Goal: Task Accomplishment & Management: Use online tool/utility

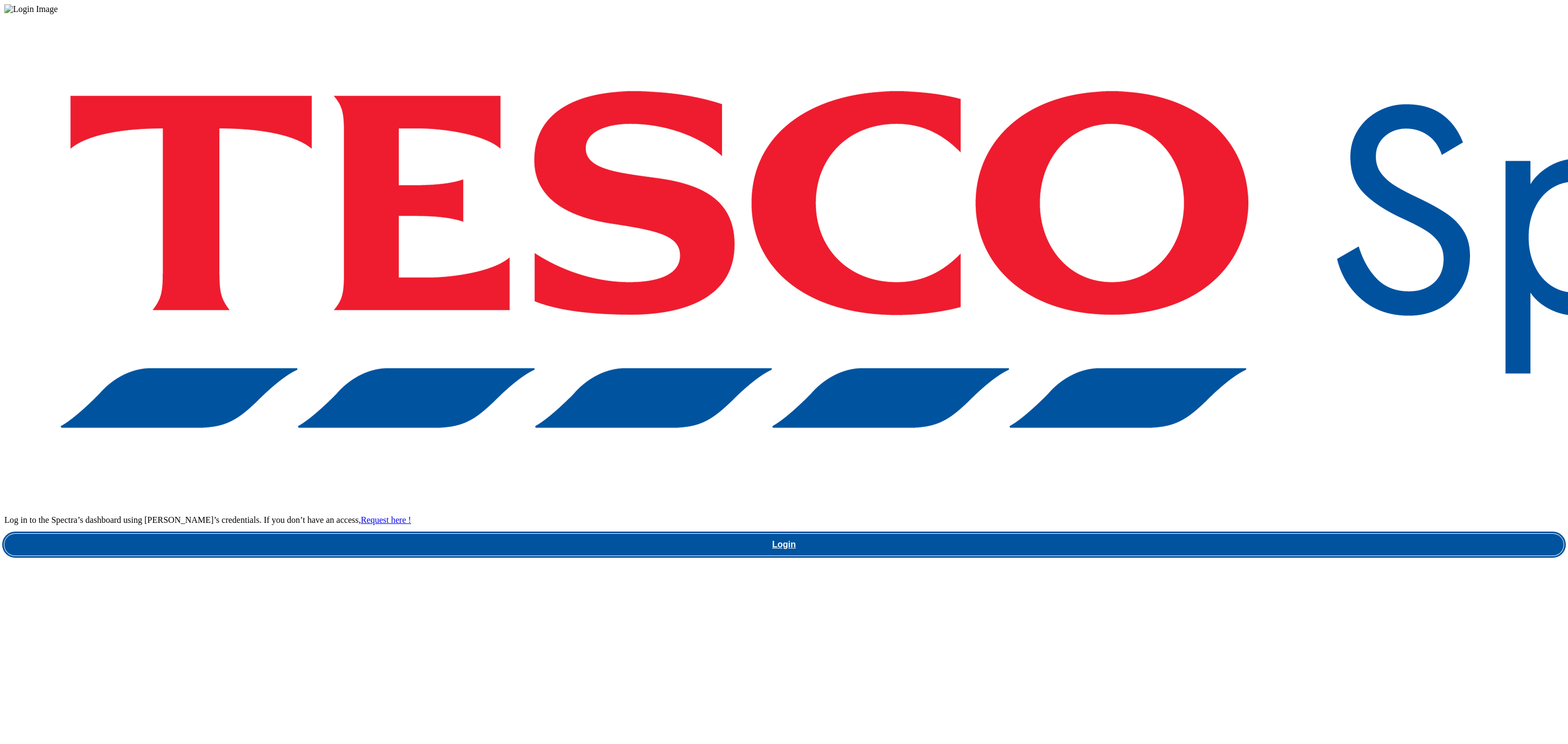
drag, startPoint x: 1106, startPoint y: 409, endPoint x: 955, endPoint y: 263, distance: 210.0
click at [1106, 534] on link "Login" at bounding box center [784, 545] width 1560 height 22
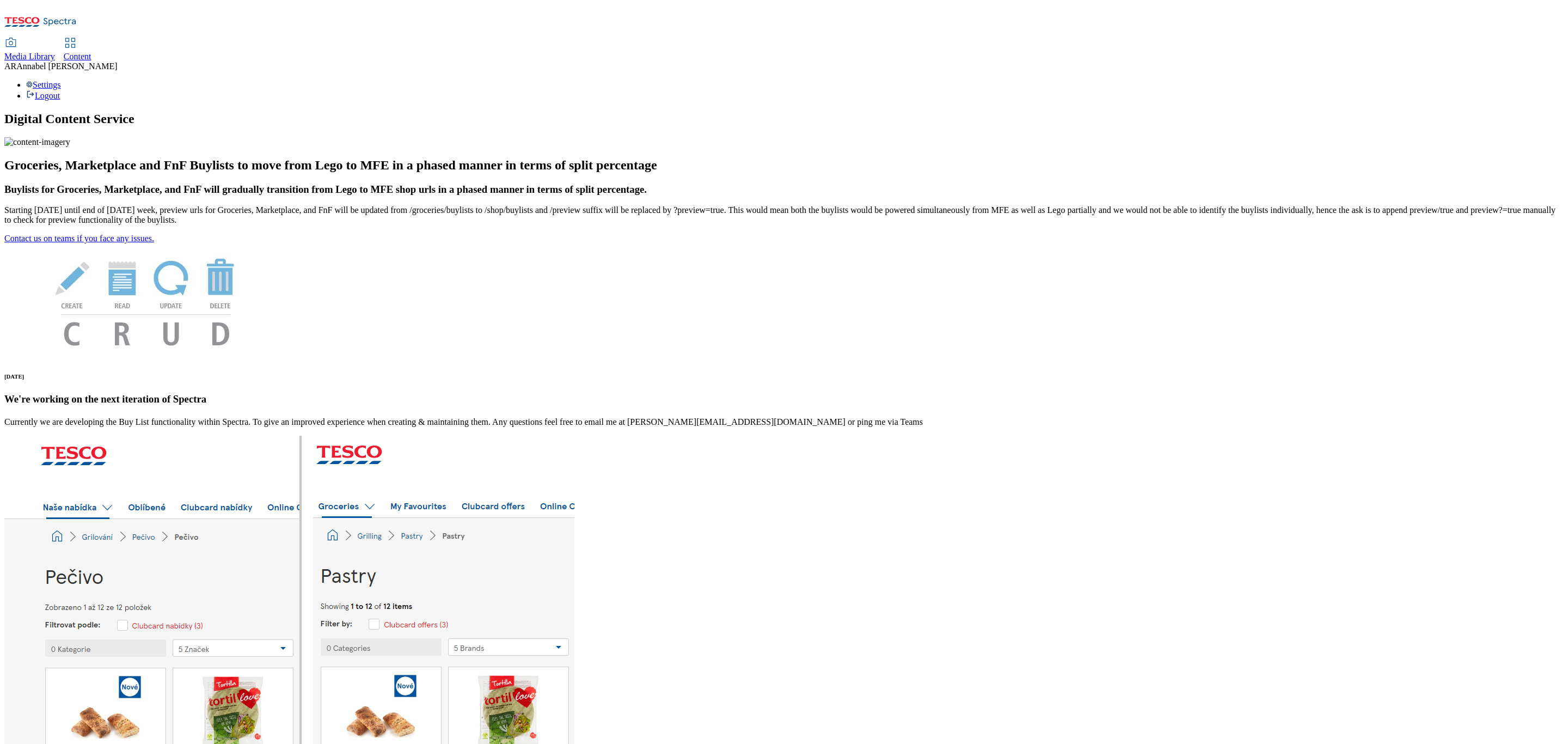
click at [92, 52] on span "Content" at bounding box center [77, 56] width 28 height 9
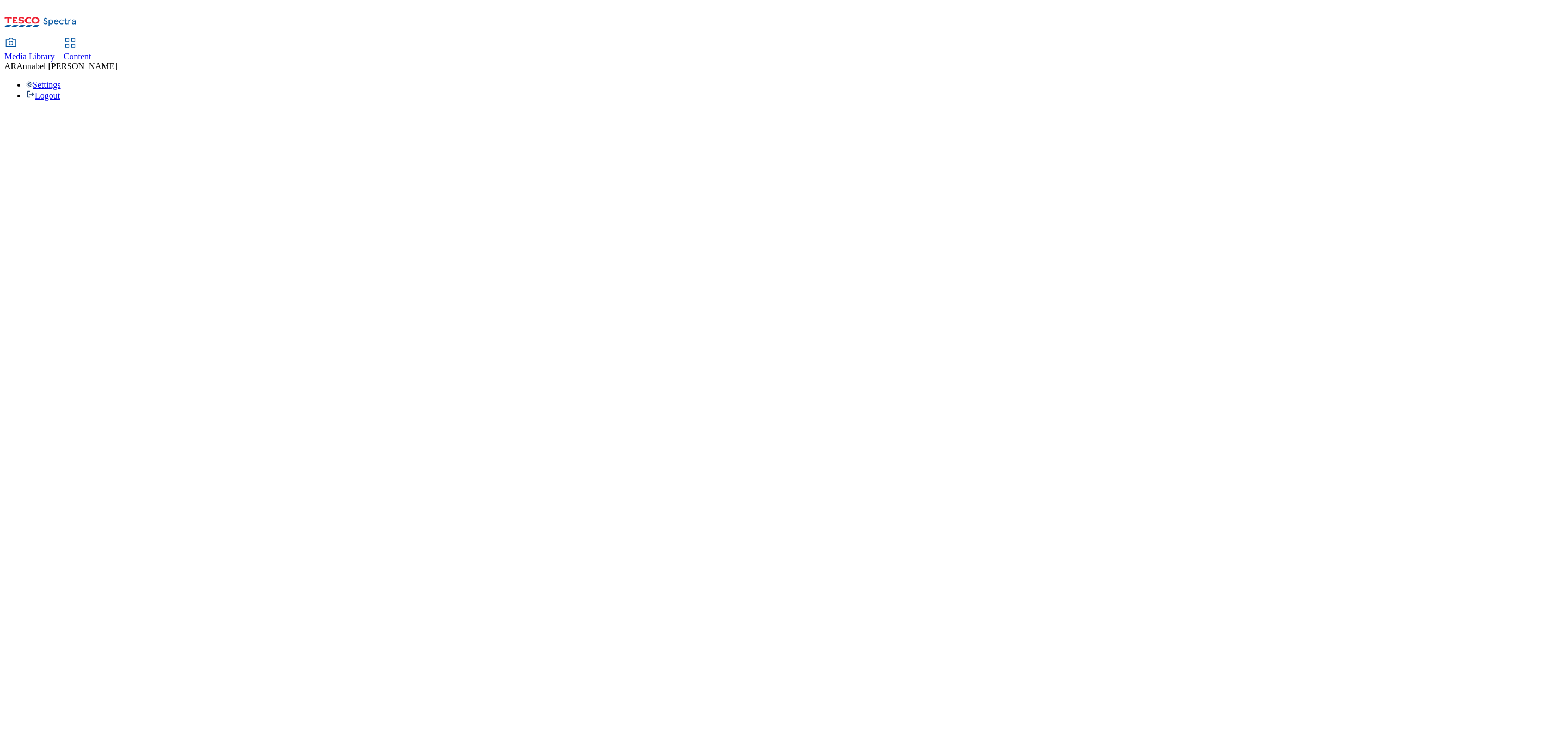
select select "ghs-uk"
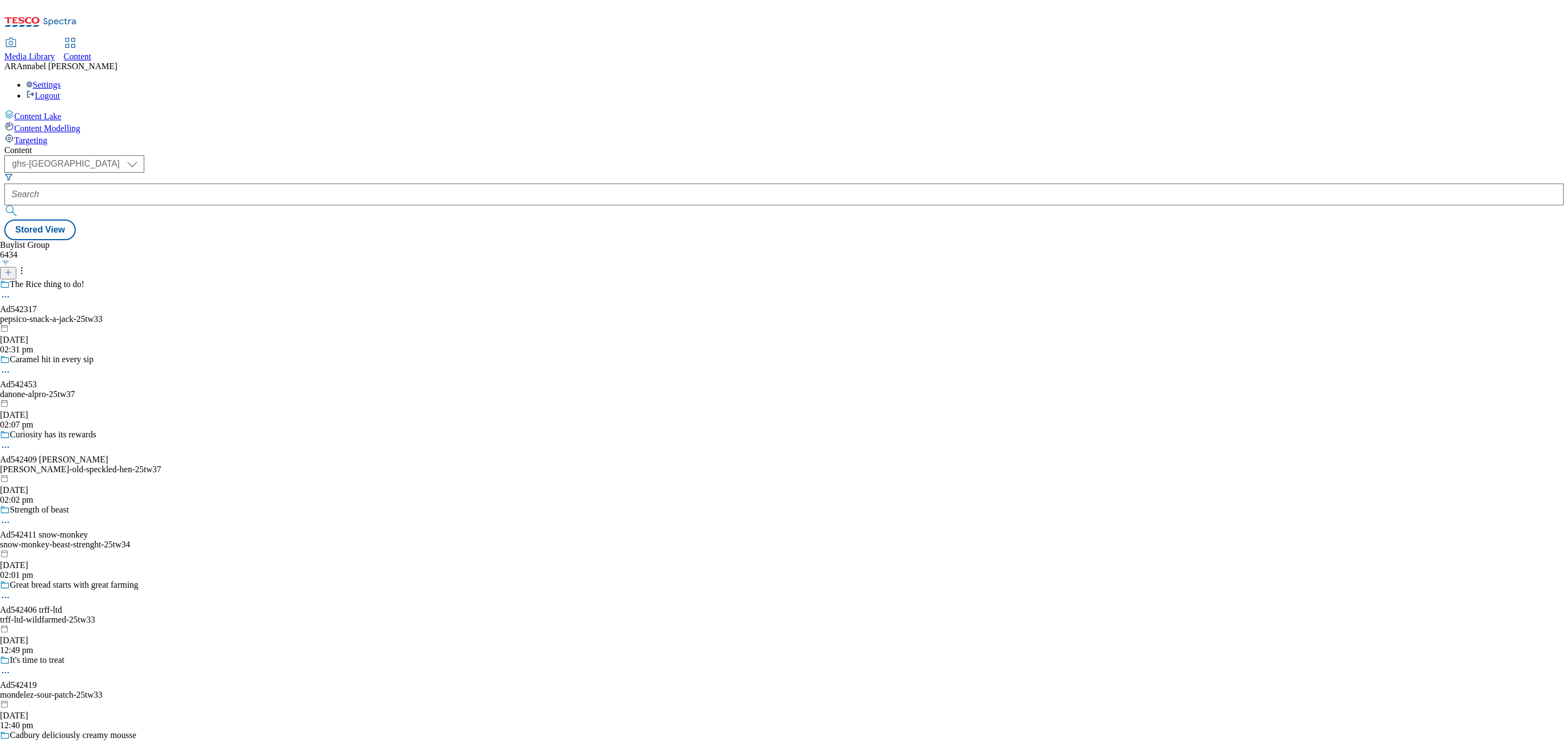
click at [12, 268] on icon at bounding box center [8, 272] width 8 height 8
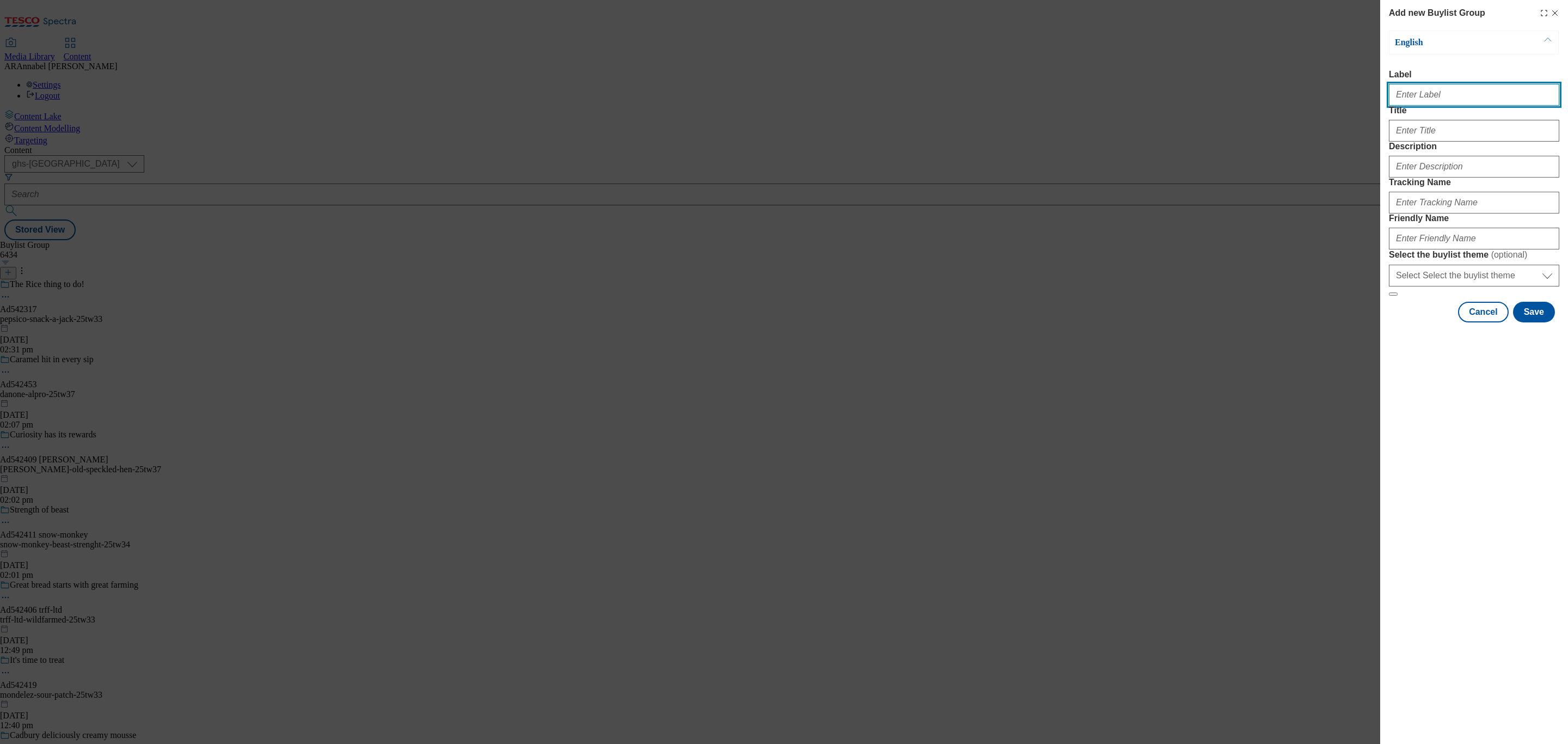
click at [1454, 102] on input "Label" at bounding box center [1474, 95] width 171 height 22
paste input "542327"
type input "ad542327"
click at [1422, 142] on input "Title" at bounding box center [1474, 130] width 171 height 22
type input "Sure"
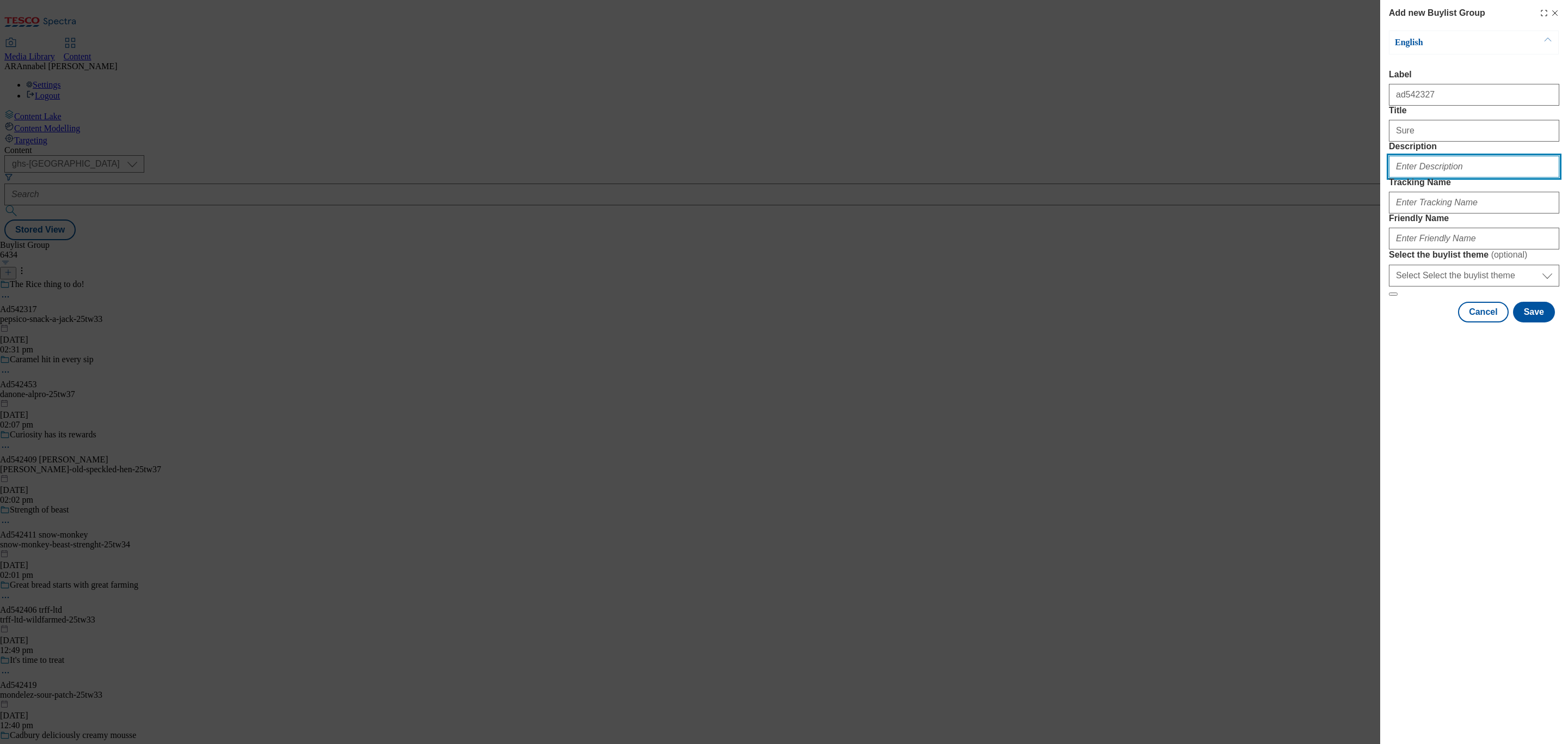
click at [1456, 177] on input "Description" at bounding box center [1474, 166] width 171 height 22
type input "UL_Sure"
click at [1402, 214] on input "Tracking Name" at bounding box center [1474, 202] width 171 height 22
paste input "542327"
type input "DH_ad542327"
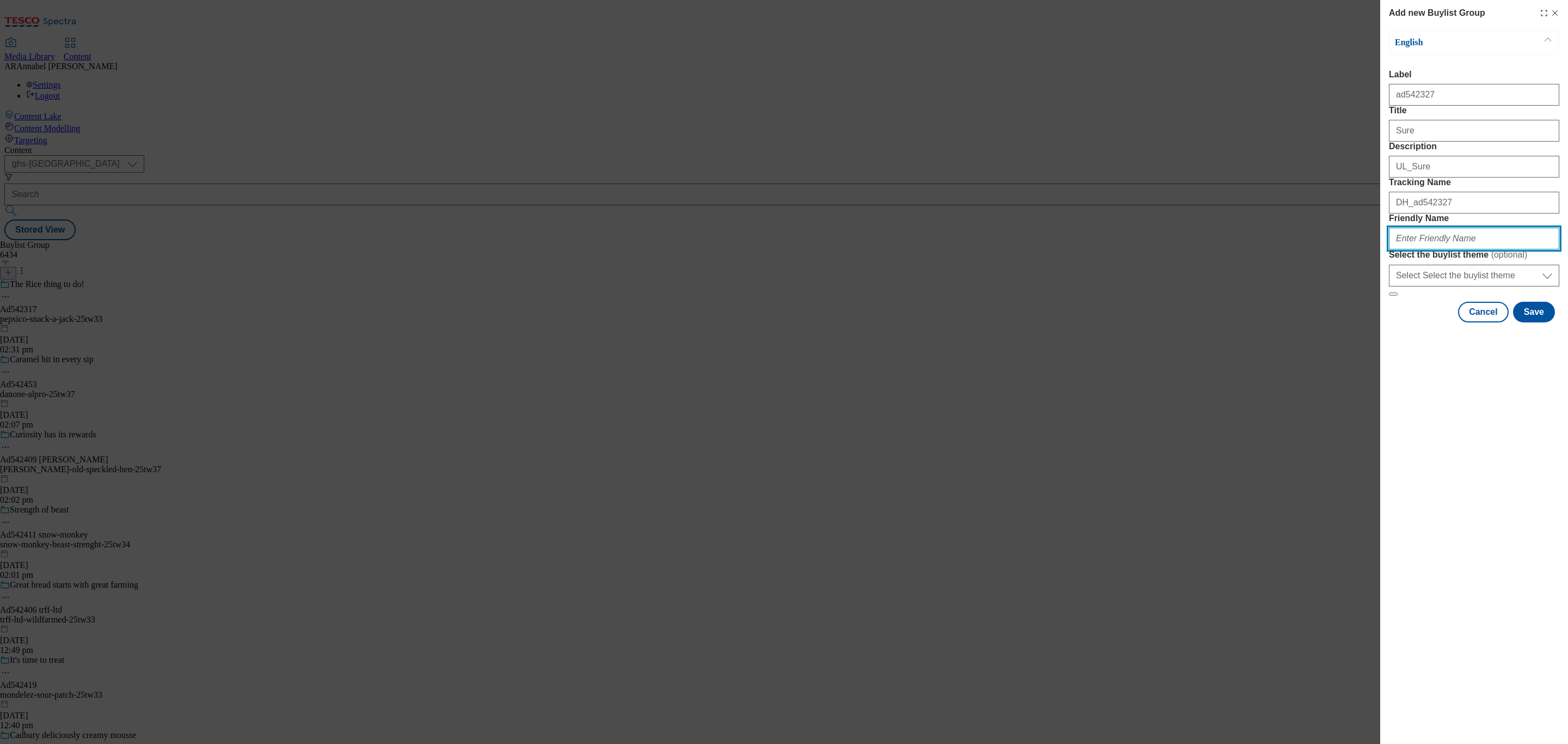
drag, startPoint x: 1415, startPoint y: 307, endPoint x: 1418, endPoint y: 312, distance: 5.8
click at [1418, 250] on input "Friendly Name" at bounding box center [1474, 238] width 171 height 22
click at [1433, 250] on input "ul-sure" at bounding box center [1474, 238] width 171 height 22
click at [1529, 322] on button "Save" at bounding box center [1534, 312] width 42 height 20
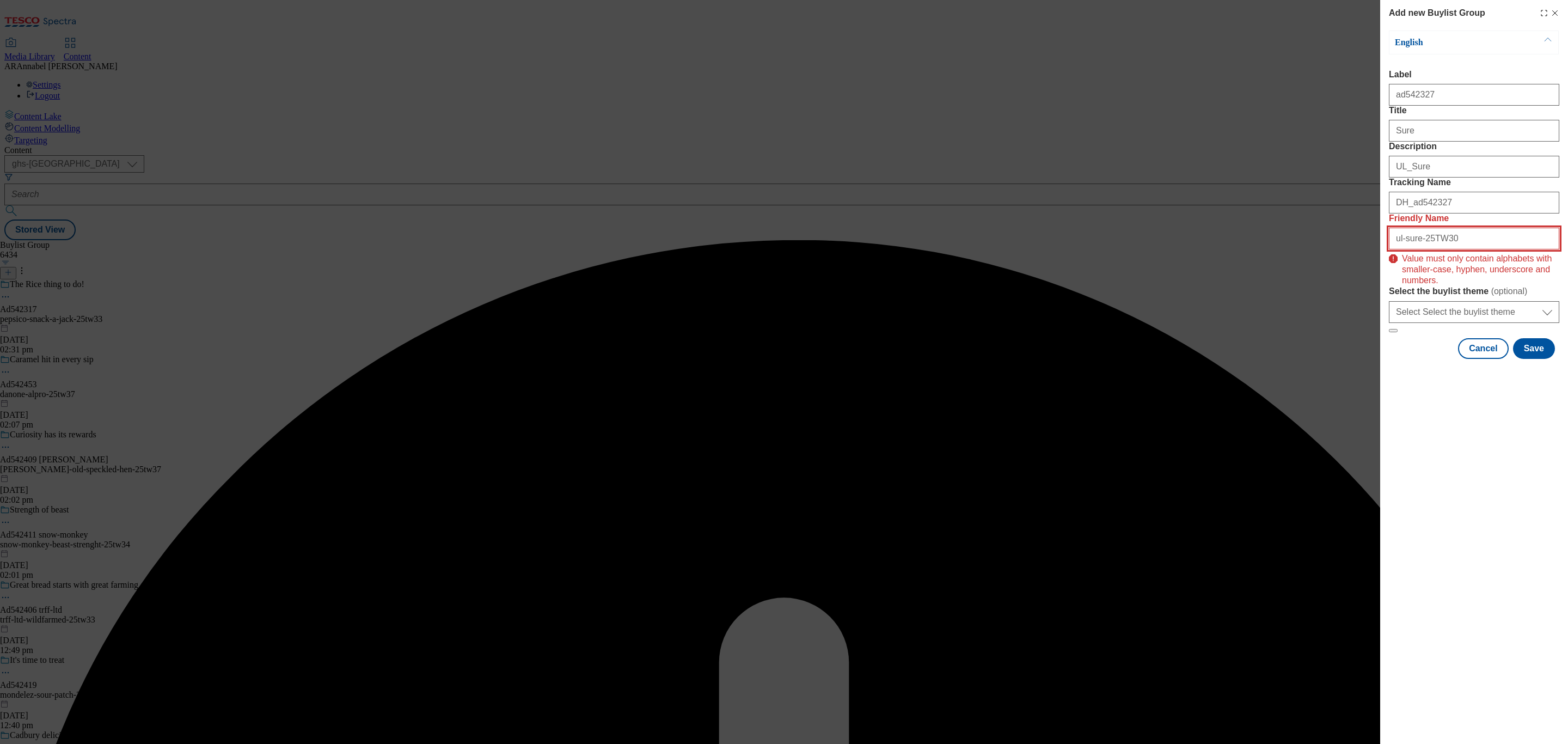
drag, startPoint x: 1461, startPoint y: 317, endPoint x: 1428, endPoint y: 317, distance: 33.0
click at [1428, 250] on input "ul-sure-25TW30" at bounding box center [1474, 238] width 171 height 22
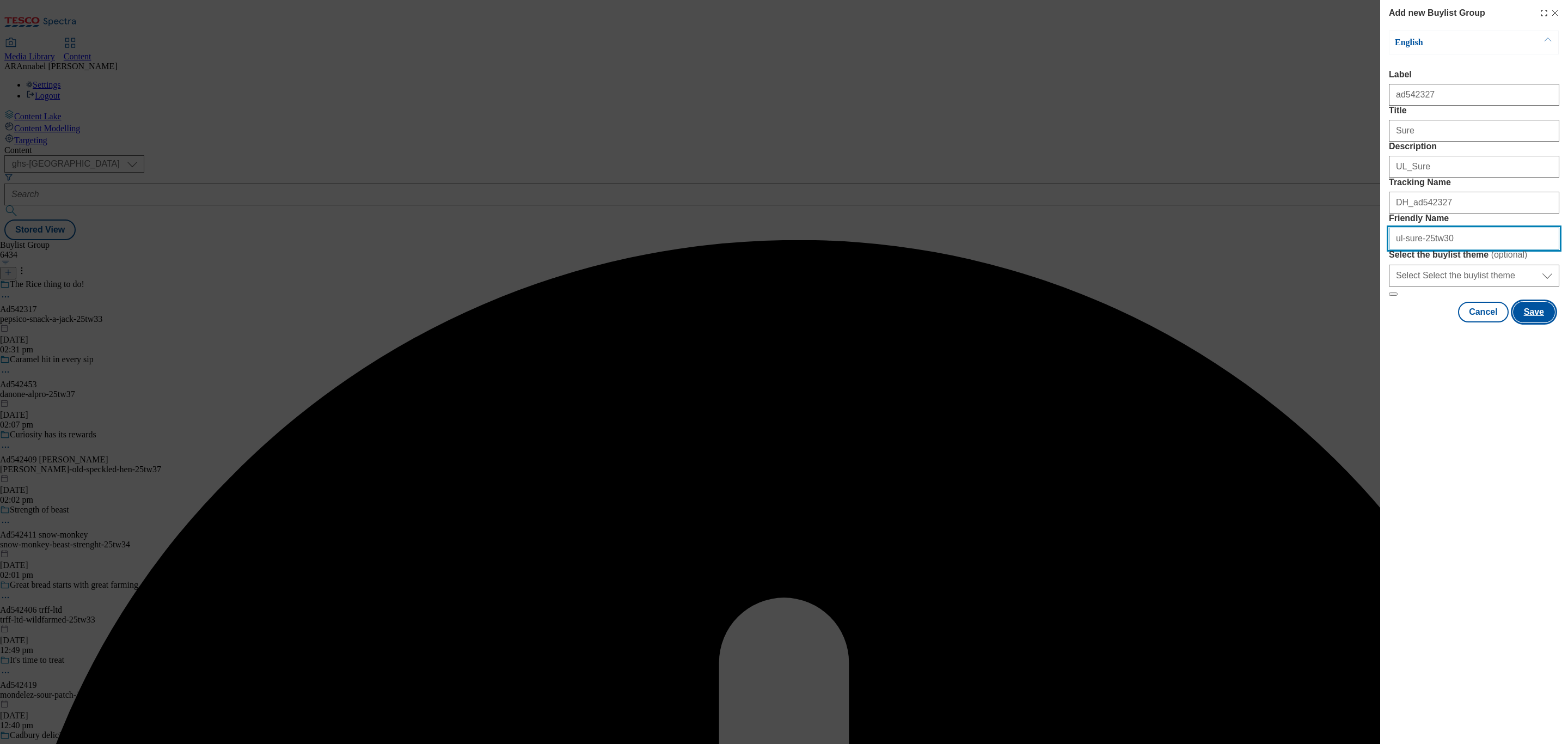
type input "ul-sure-25tw30"
click at [1535, 322] on button "Save" at bounding box center [1534, 312] width 42 height 20
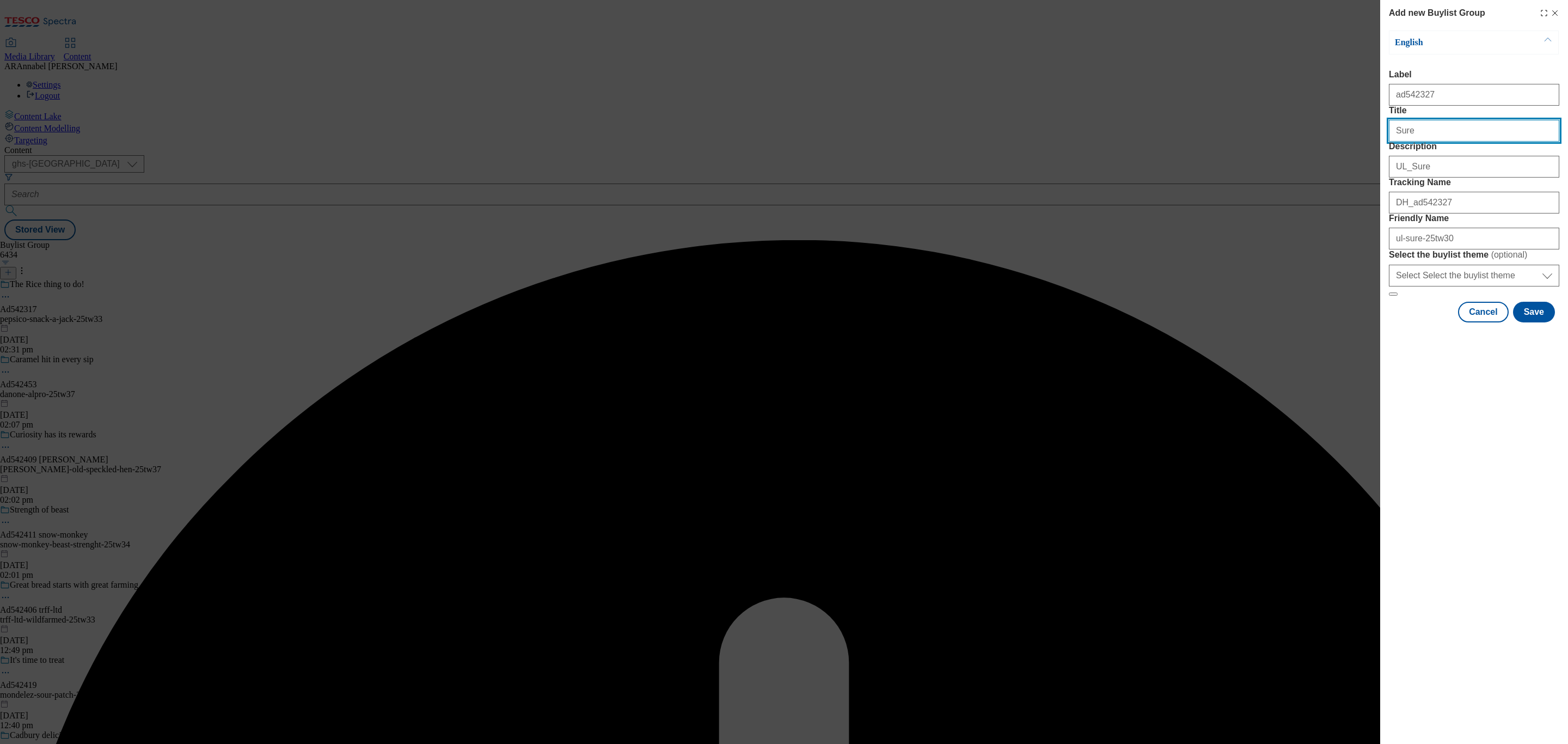
click at [1441, 142] on input "Sure" at bounding box center [1474, 130] width 171 height 22
type input "Sure"
click at [1539, 322] on button "Save" at bounding box center [1534, 312] width 42 height 20
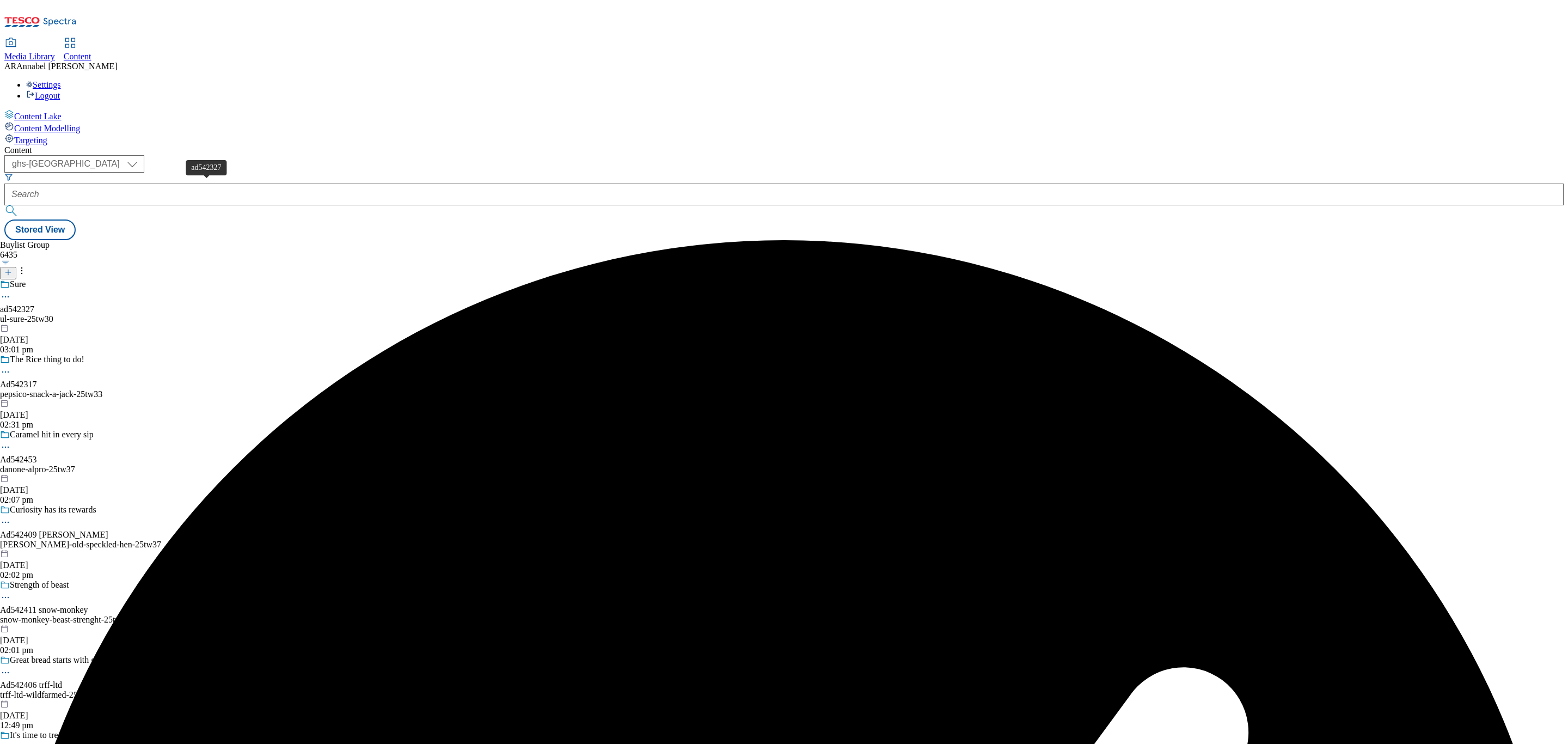
click at [34, 304] on div "ad542327" at bounding box center [17, 309] width 34 height 10
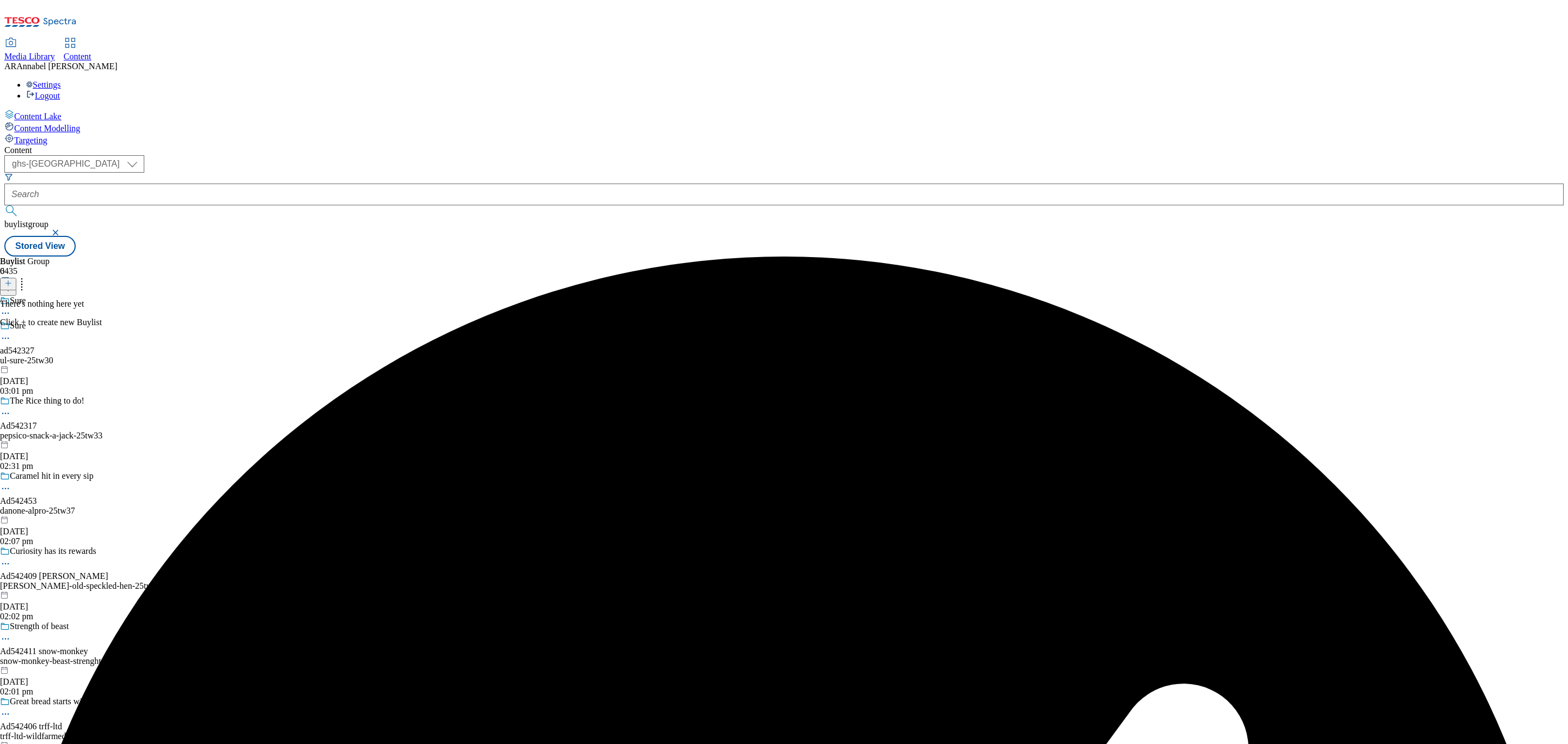
click at [12, 279] on icon at bounding box center [8, 283] width 8 height 8
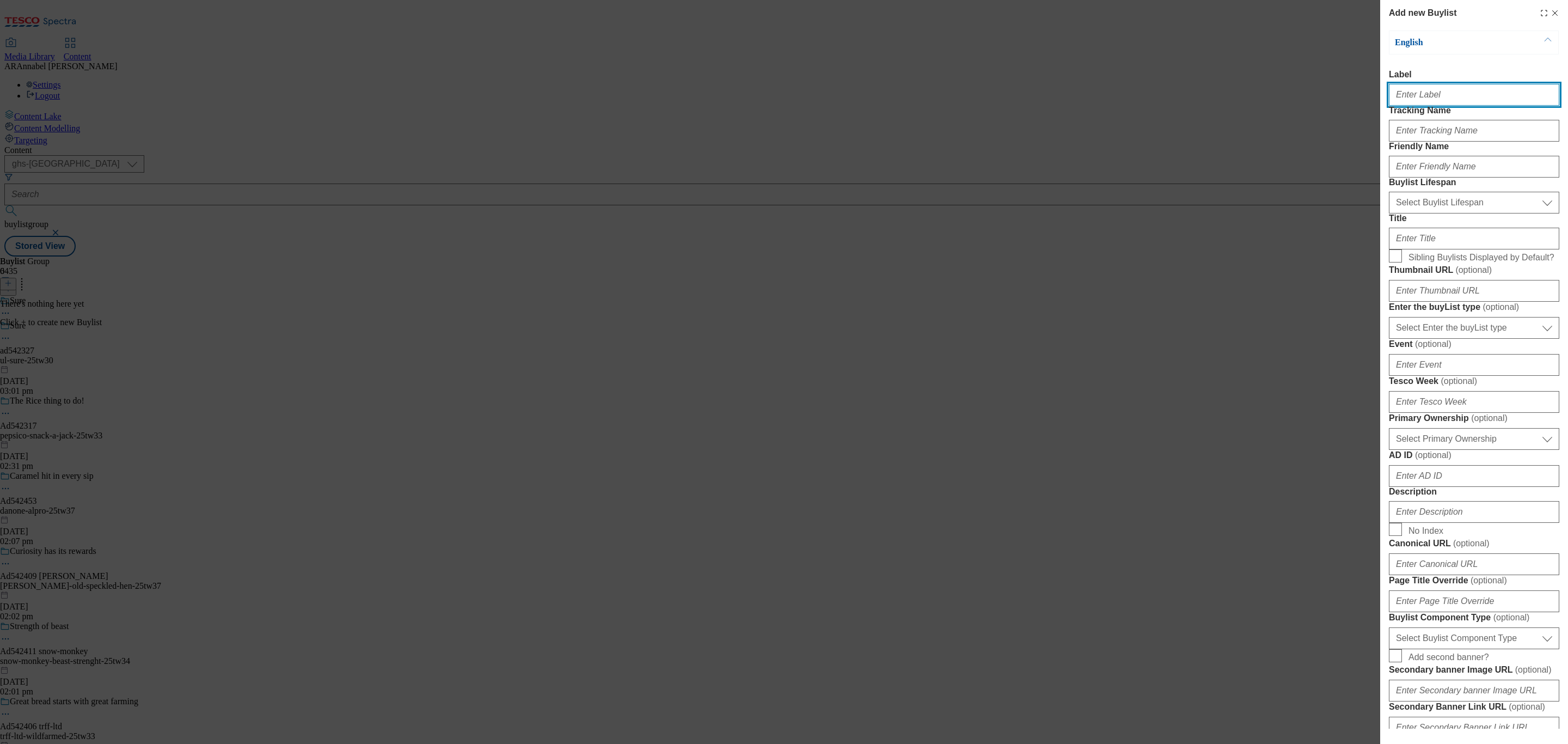
click at [1438, 87] on input "Label" at bounding box center [1474, 95] width 171 height 22
paste input "542327"
type input "ad542327"
click at [1419, 142] on input "Tracking Name" at bounding box center [1474, 130] width 171 height 22
paste input "542327"
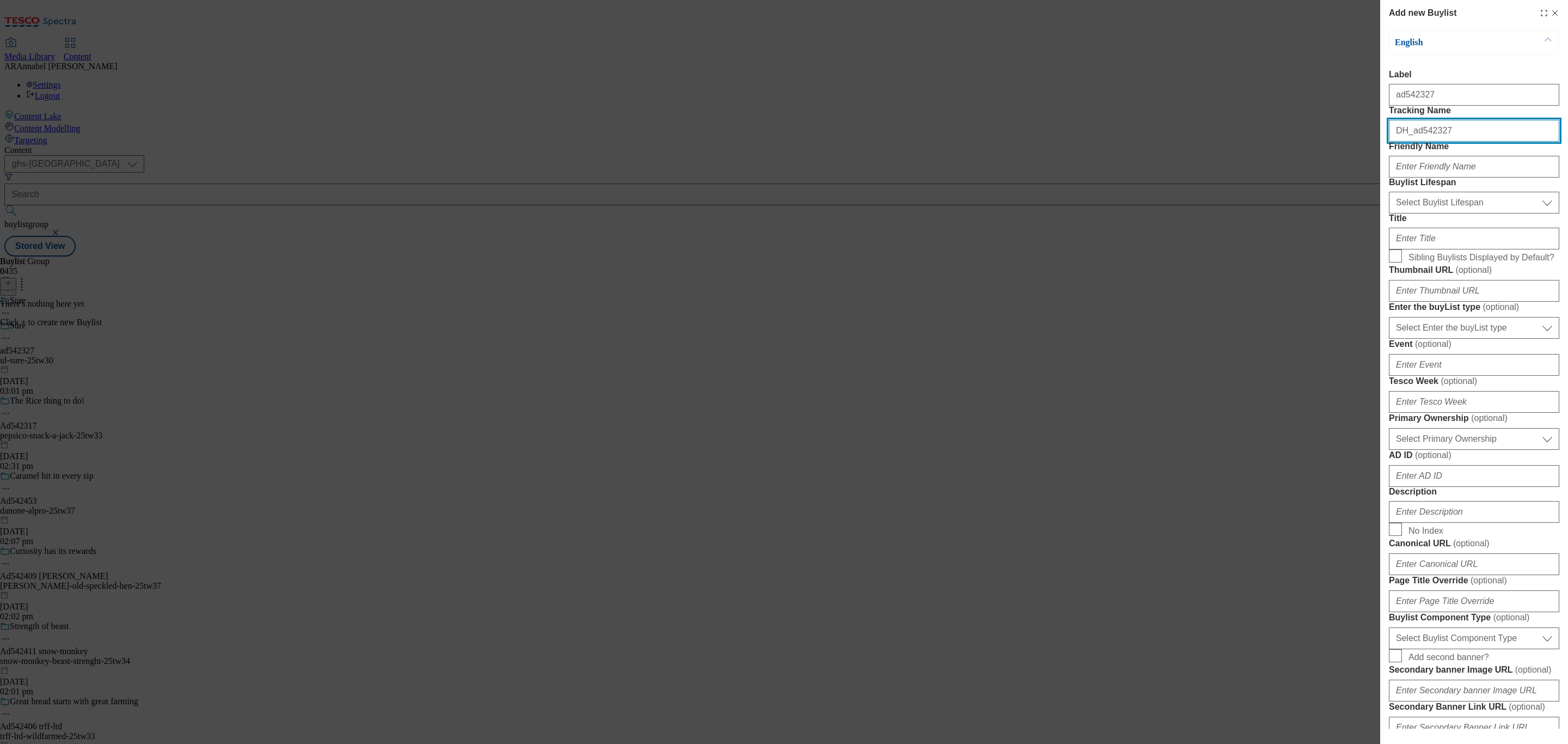
type input "DH_ad542327"
click at [1407, 177] on input "Friendly Name" at bounding box center [1474, 166] width 171 height 22
type input "ul-sure-25tw30"
drag, startPoint x: 1436, startPoint y: 256, endPoint x: 1435, endPoint y: 270, distance: 14.0
click at [1436, 214] on select "Select Buylist Lifespan evergreen seasonal tactical" at bounding box center [1474, 202] width 171 height 22
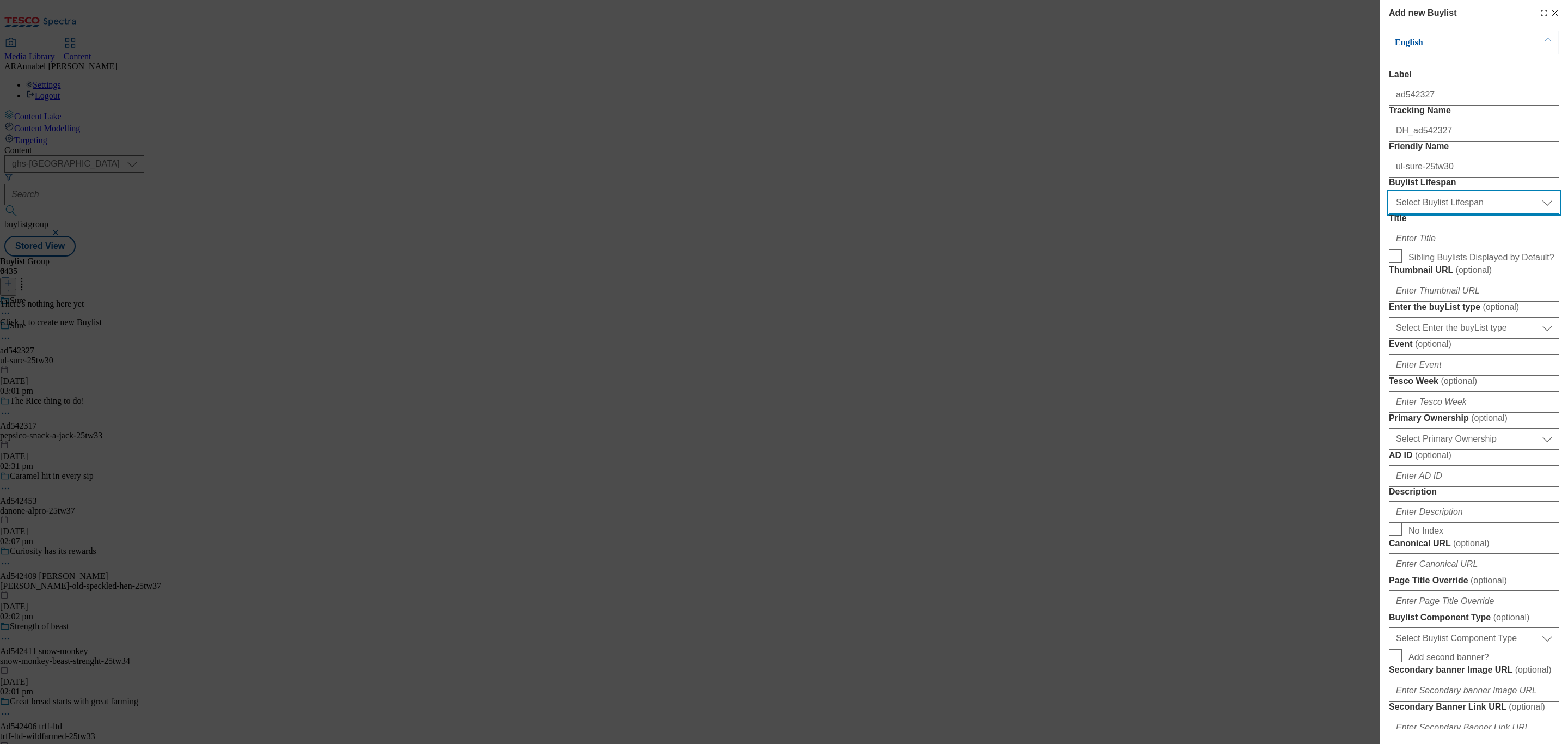
select select "tactical"
click at [1389, 214] on select "Select Buylist Lifespan evergreen seasonal tactical" at bounding box center [1474, 202] width 171 height 22
click at [1428, 250] on input "Title" at bounding box center [1474, 238] width 171 height 22
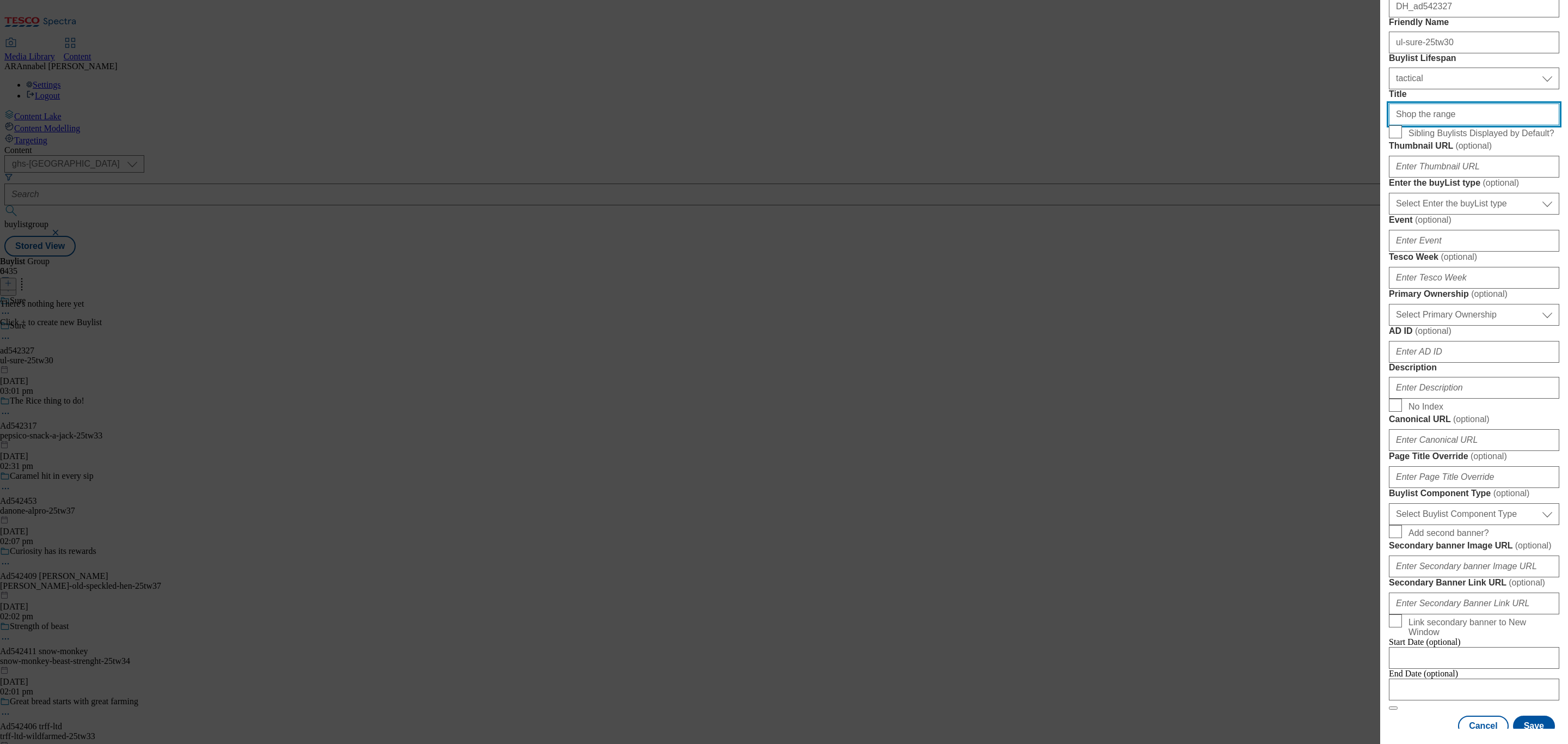
scroll to position [163, 0]
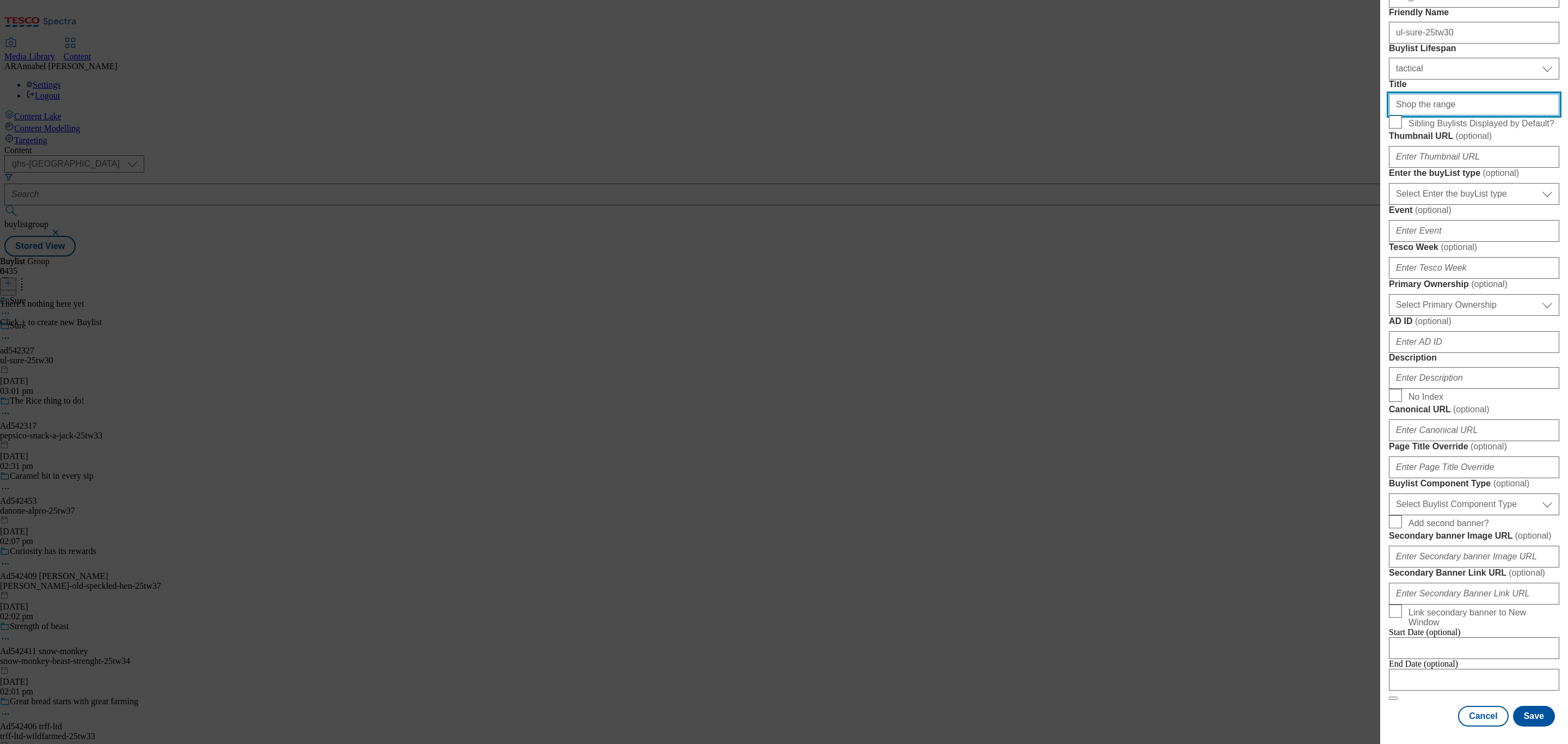
type input "Shop the range"
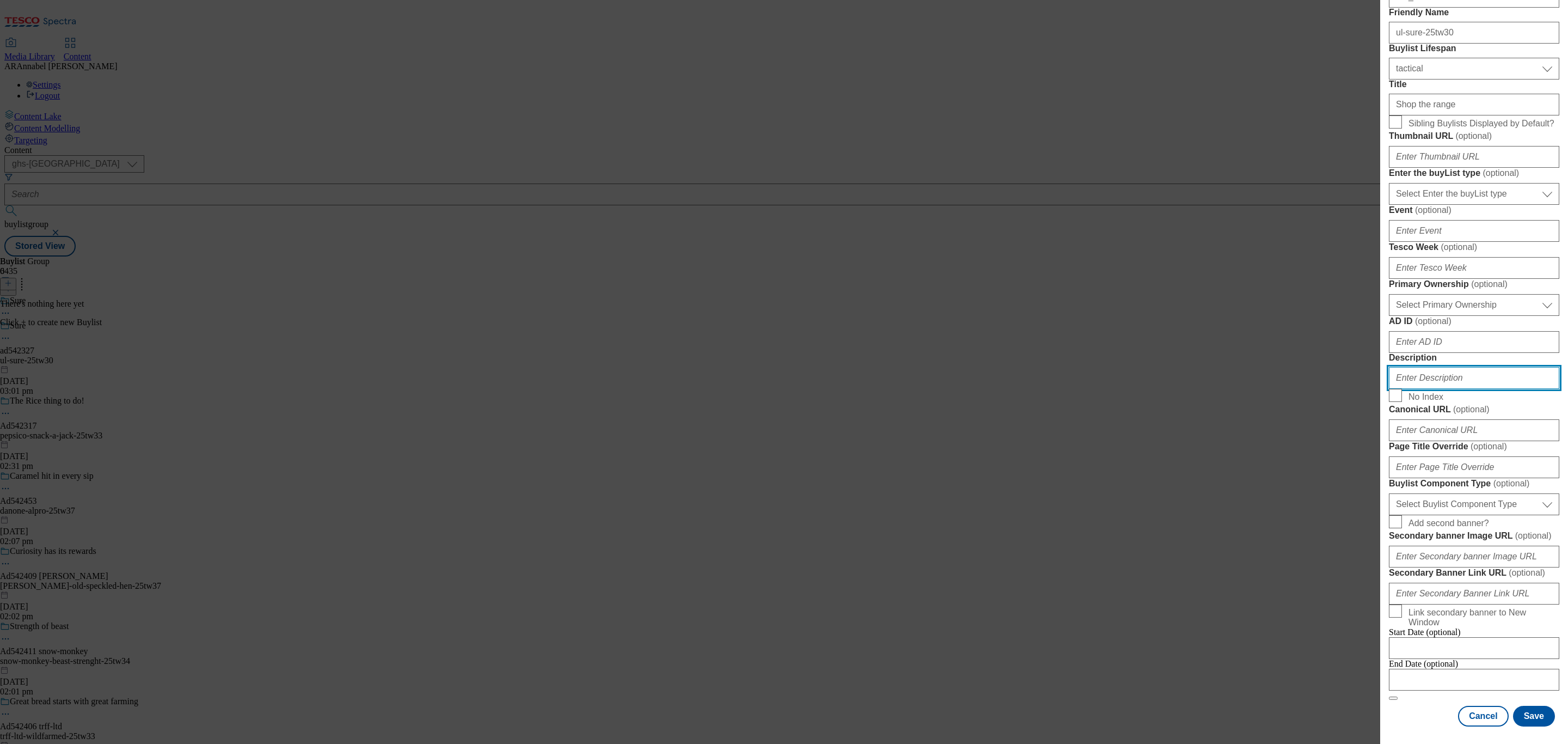
click at [1432, 389] on input "Description" at bounding box center [1474, 378] width 171 height 22
type input "UL_Sure"
click at [1523, 706] on button "Save" at bounding box center [1534, 716] width 42 height 20
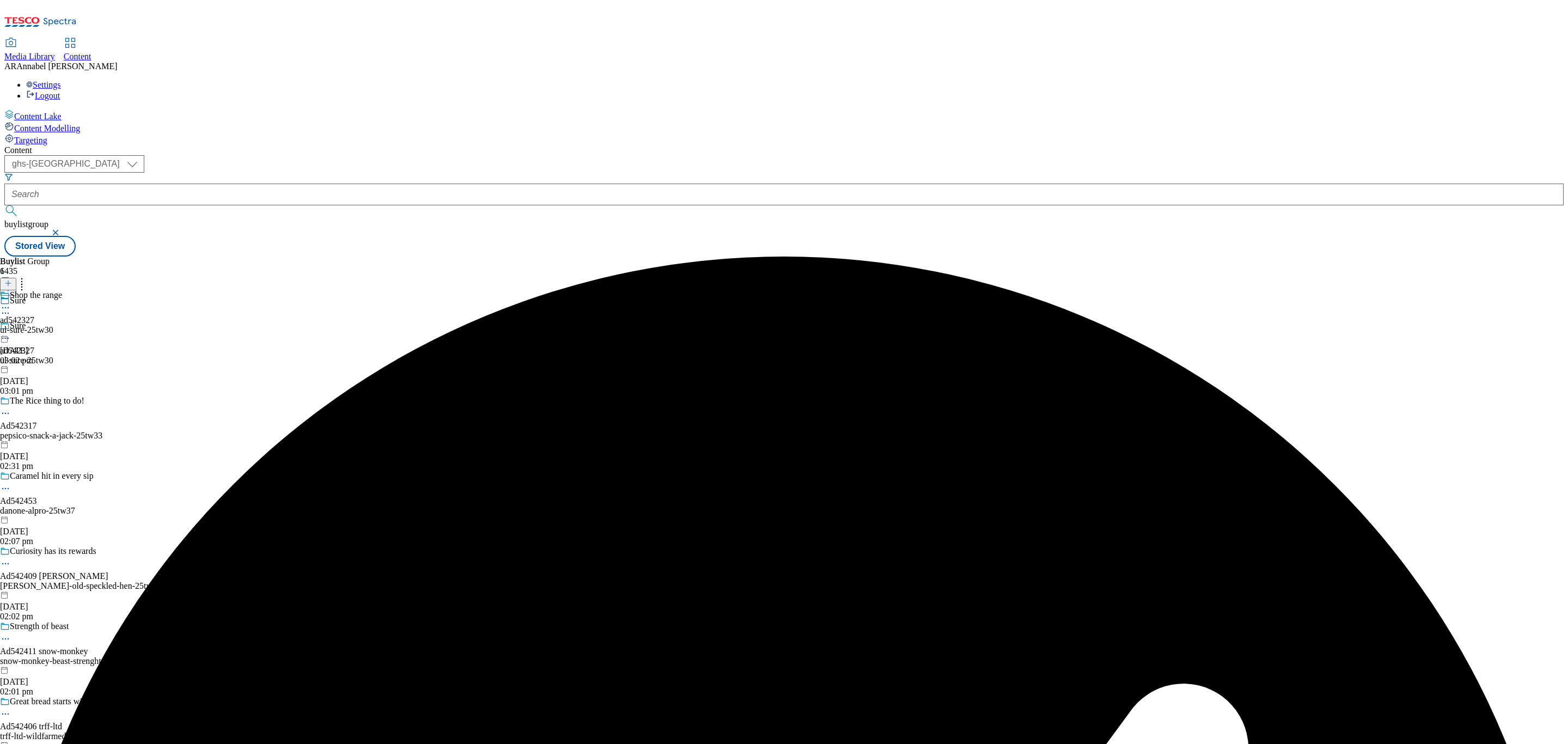
click at [62, 325] on div "ul-sure-25tw30" at bounding box center [31, 330] width 62 height 10
click at [12, 279] on icon at bounding box center [8, 283] width 8 height 8
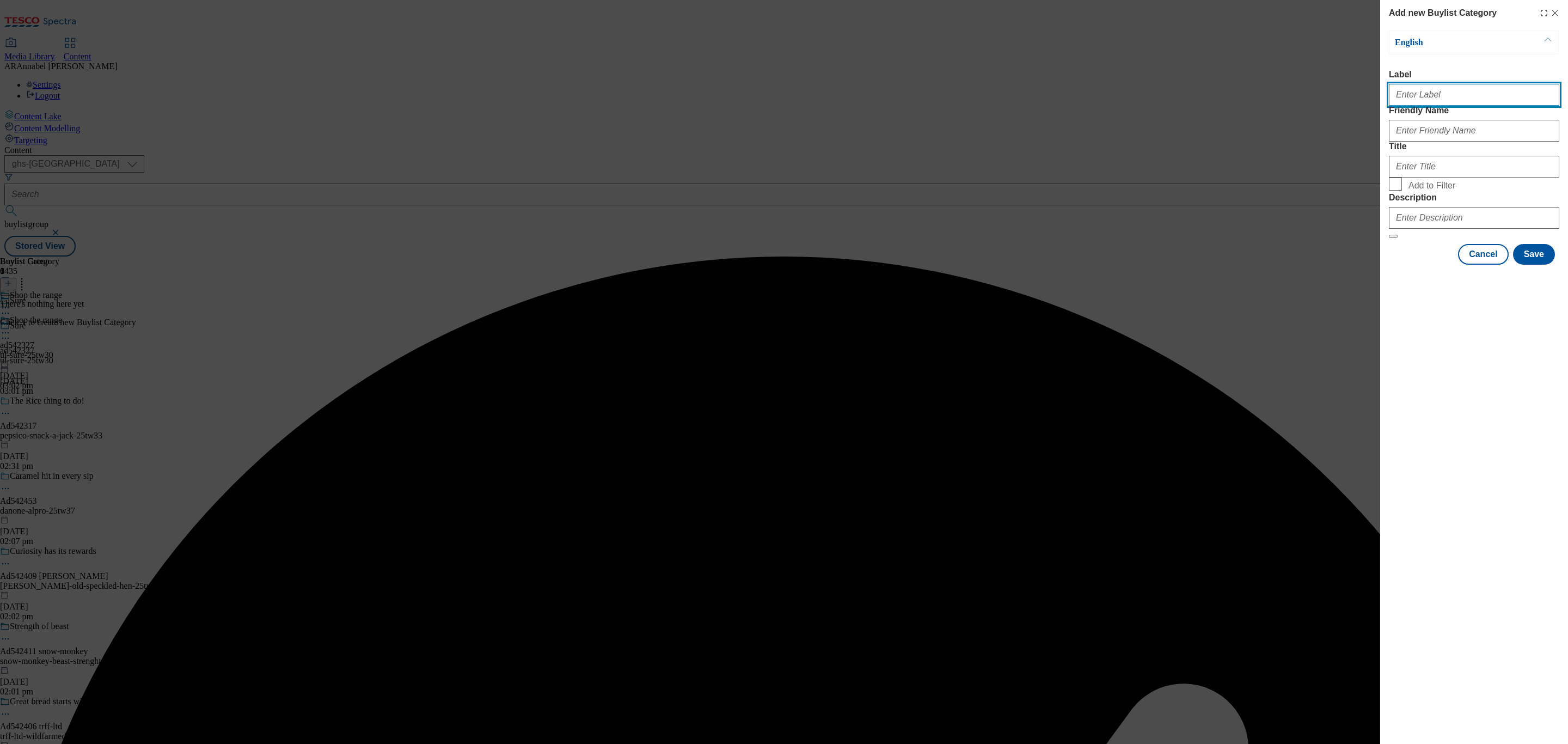
click at [1444, 96] on input "Label" at bounding box center [1474, 95] width 171 height 22
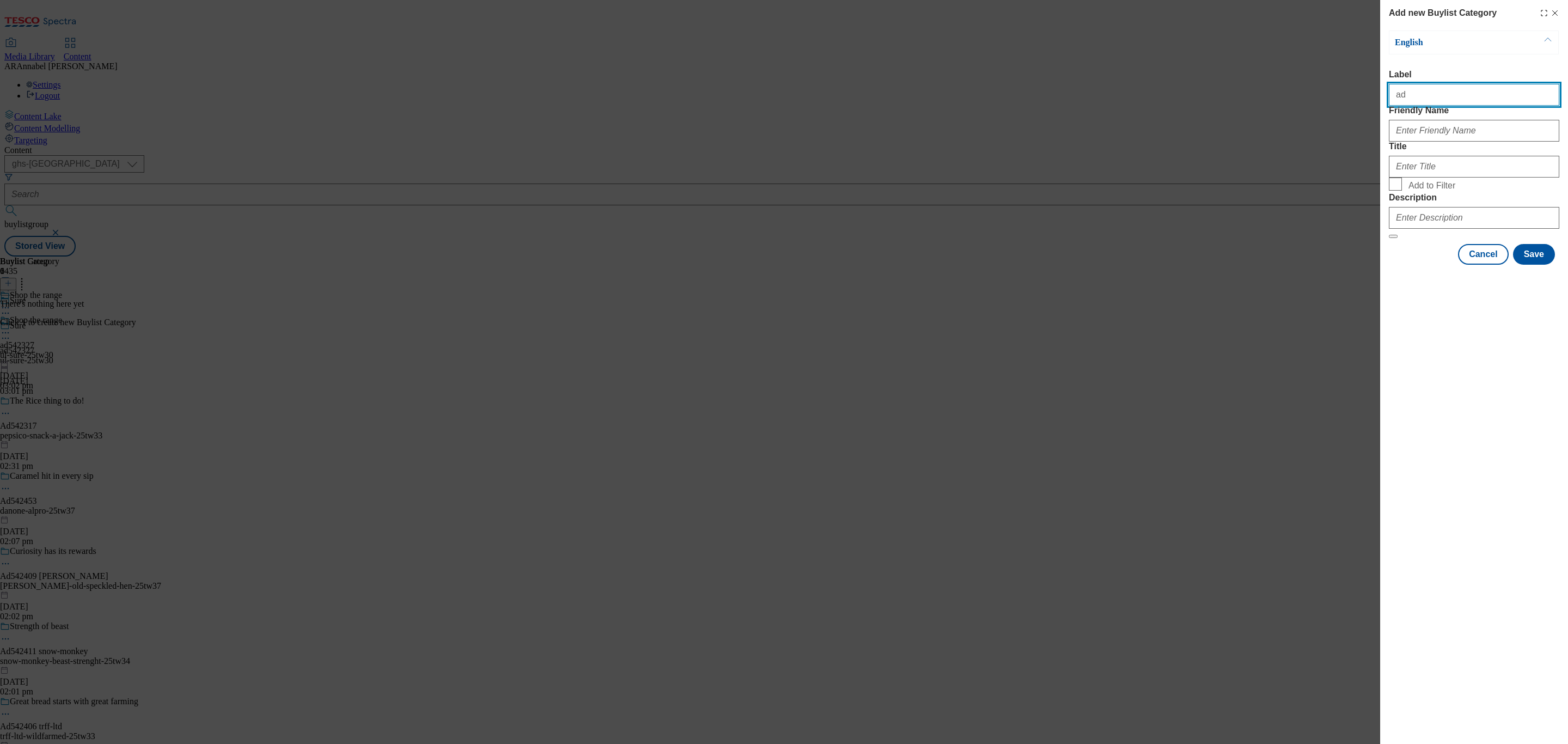
paste input "542327"
type input "ad542327"
click at [1456, 142] on input "Friendly Name" at bounding box center [1474, 130] width 171 height 22
type input "ul-sure-25tw30"
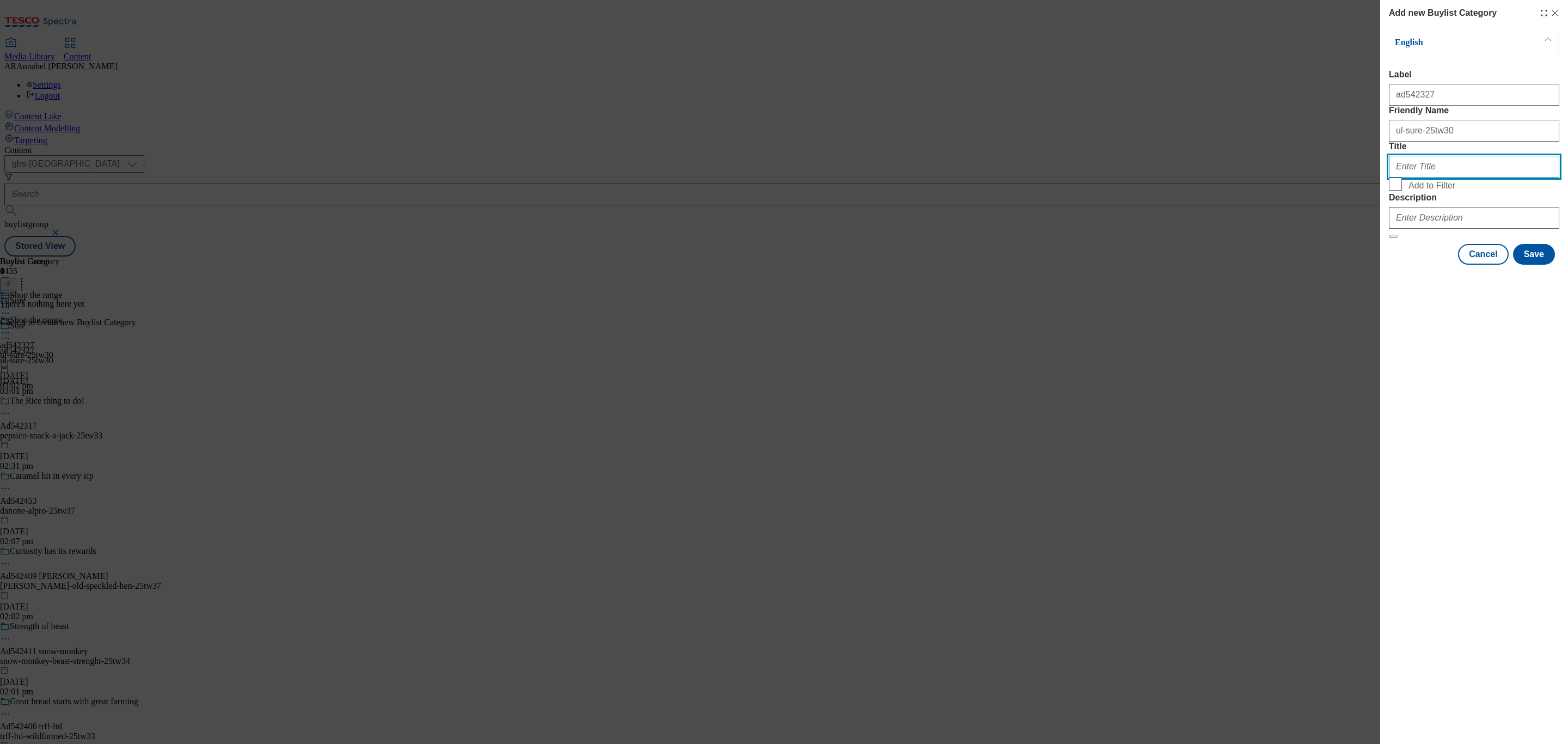
click at [1427, 177] on input "Title" at bounding box center [1474, 166] width 171 height 22
type input "Shop the range"
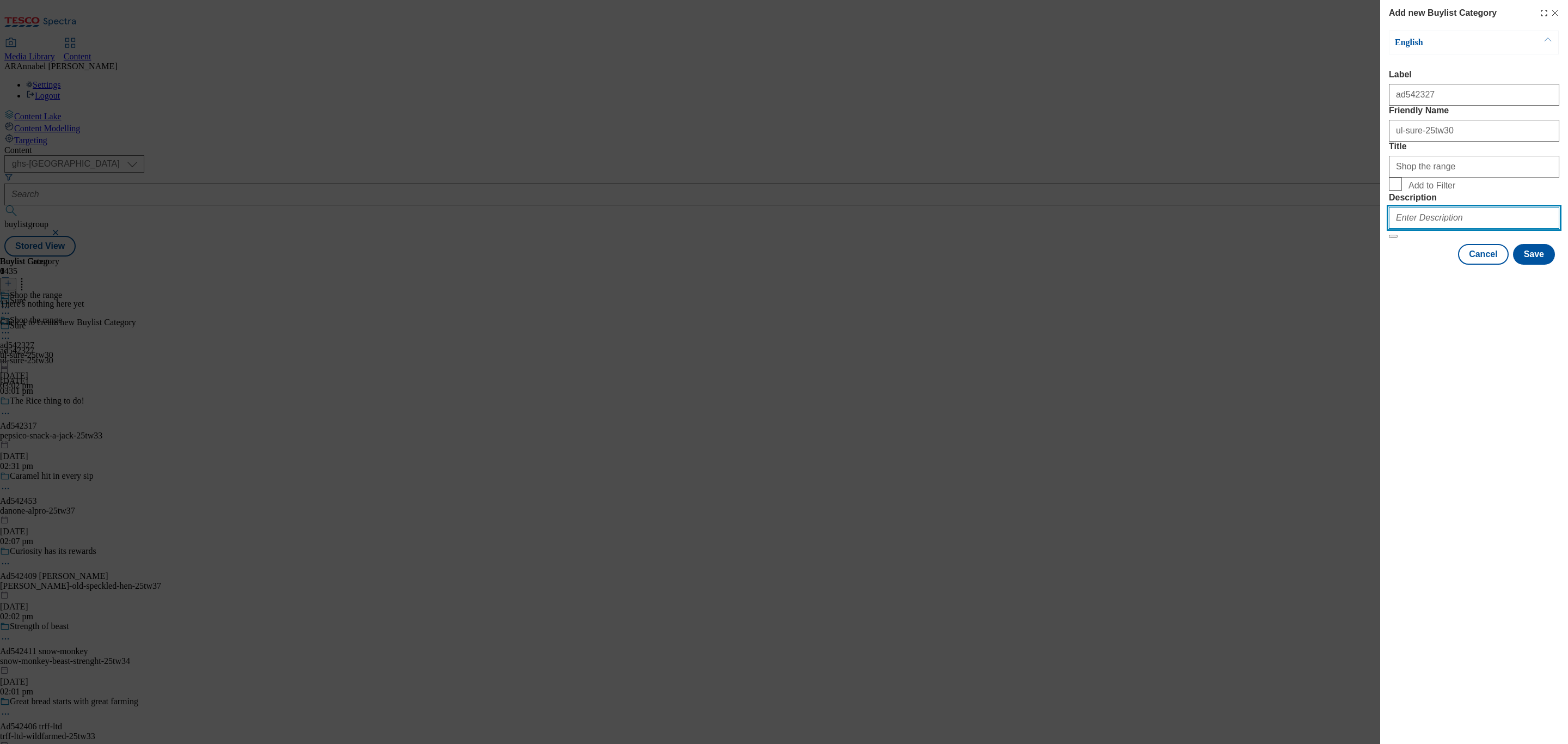
click at [1460, 229] on input "Description" at bounding box center [1474, 218] width 171 height 22
type input "UL_Sure"
click at [1541, 265] on button "Save" at bounding box center [1534, 254] width 42 height 20
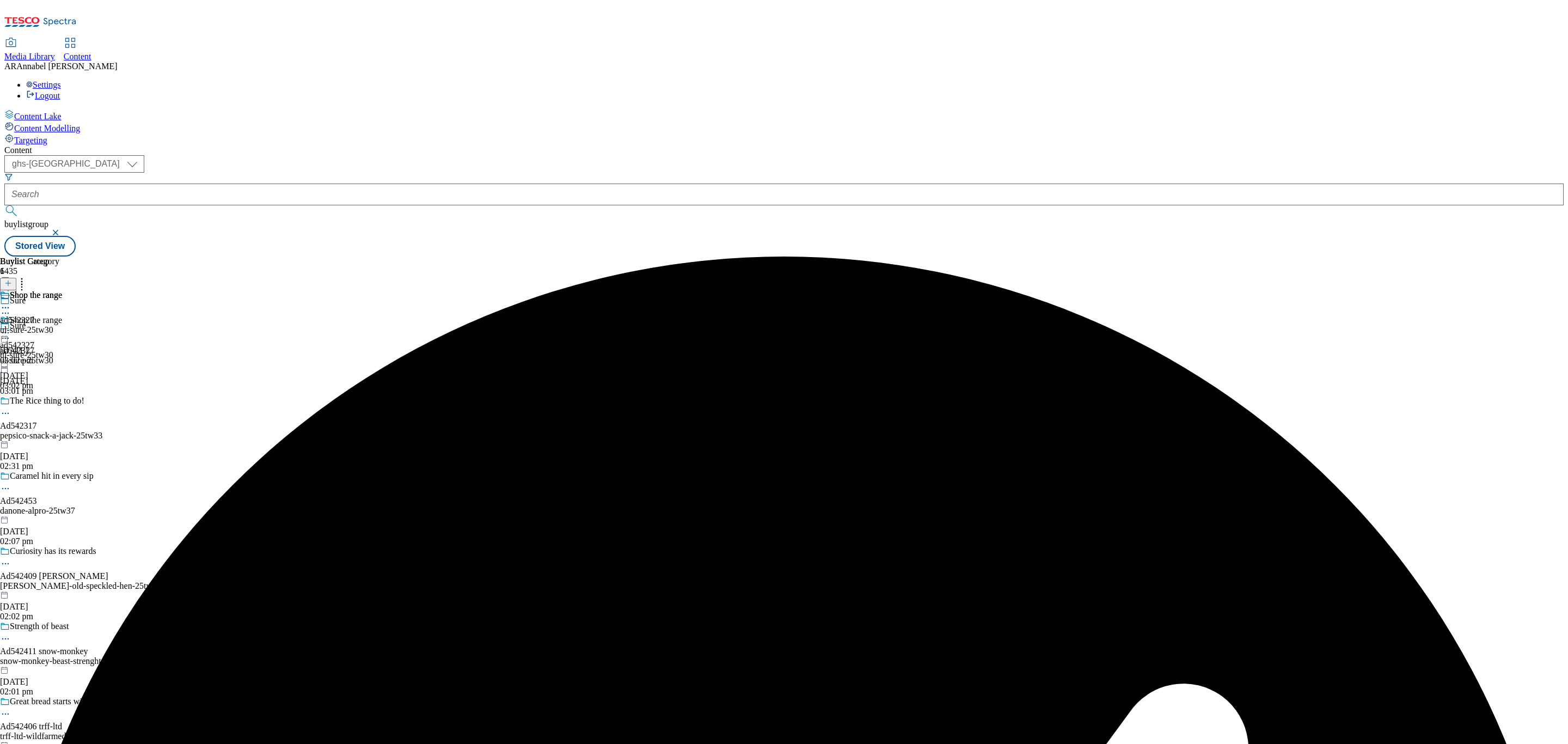
click at [62, 325] on div "ul-sure-25tw30" at bounding box center [31, 330] width 62 height 10
click at [12, 279] on icon at bounding box center [8, 283] width 8 height 8
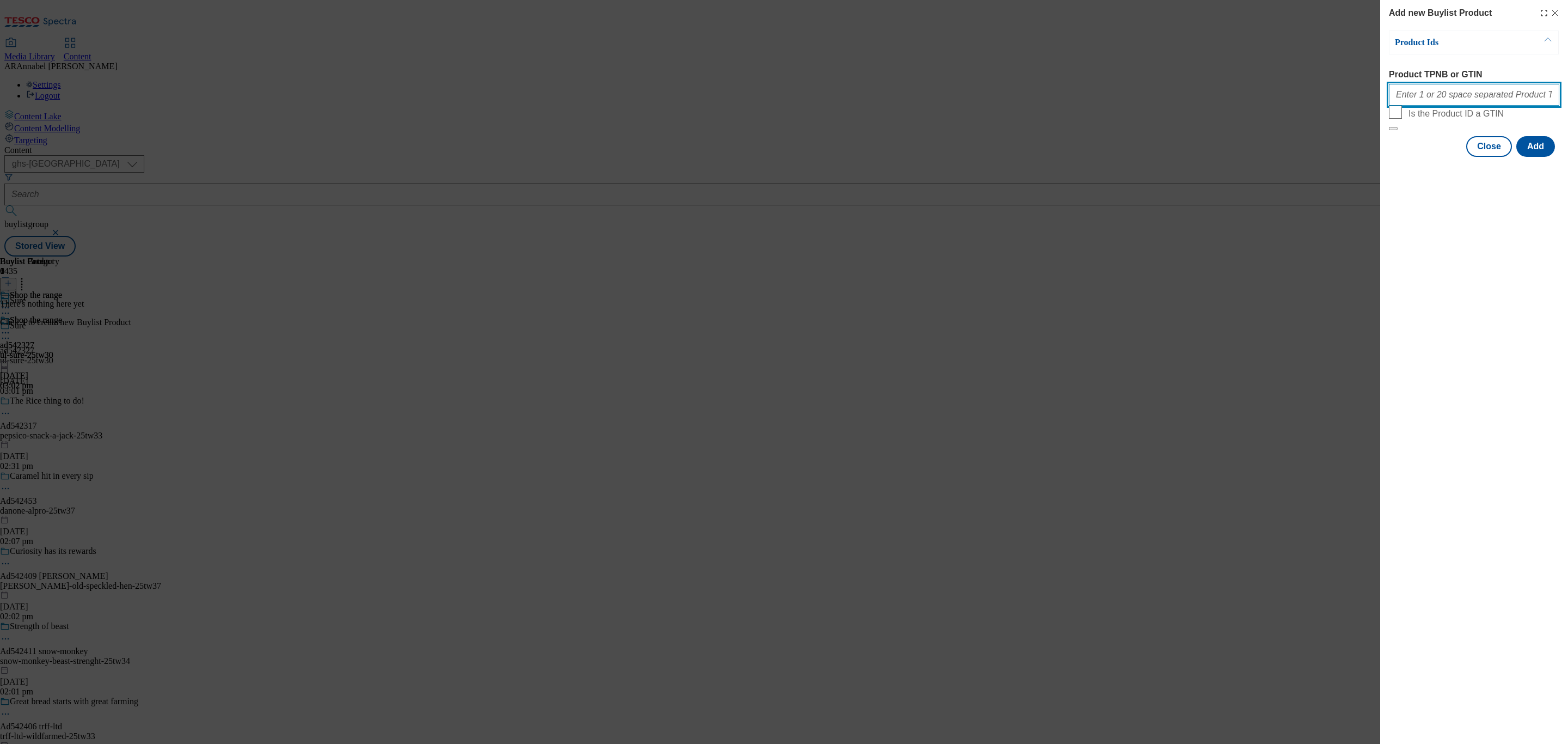
click at [1428, 92] on input "Product TPNB or GTIN" at bounding box center [1474, 95] width 171 height 22
paste input "90011674 89249238"
click at [1537, 157] on button "Add" at bounding box center [1535, 146] width 39 height 20
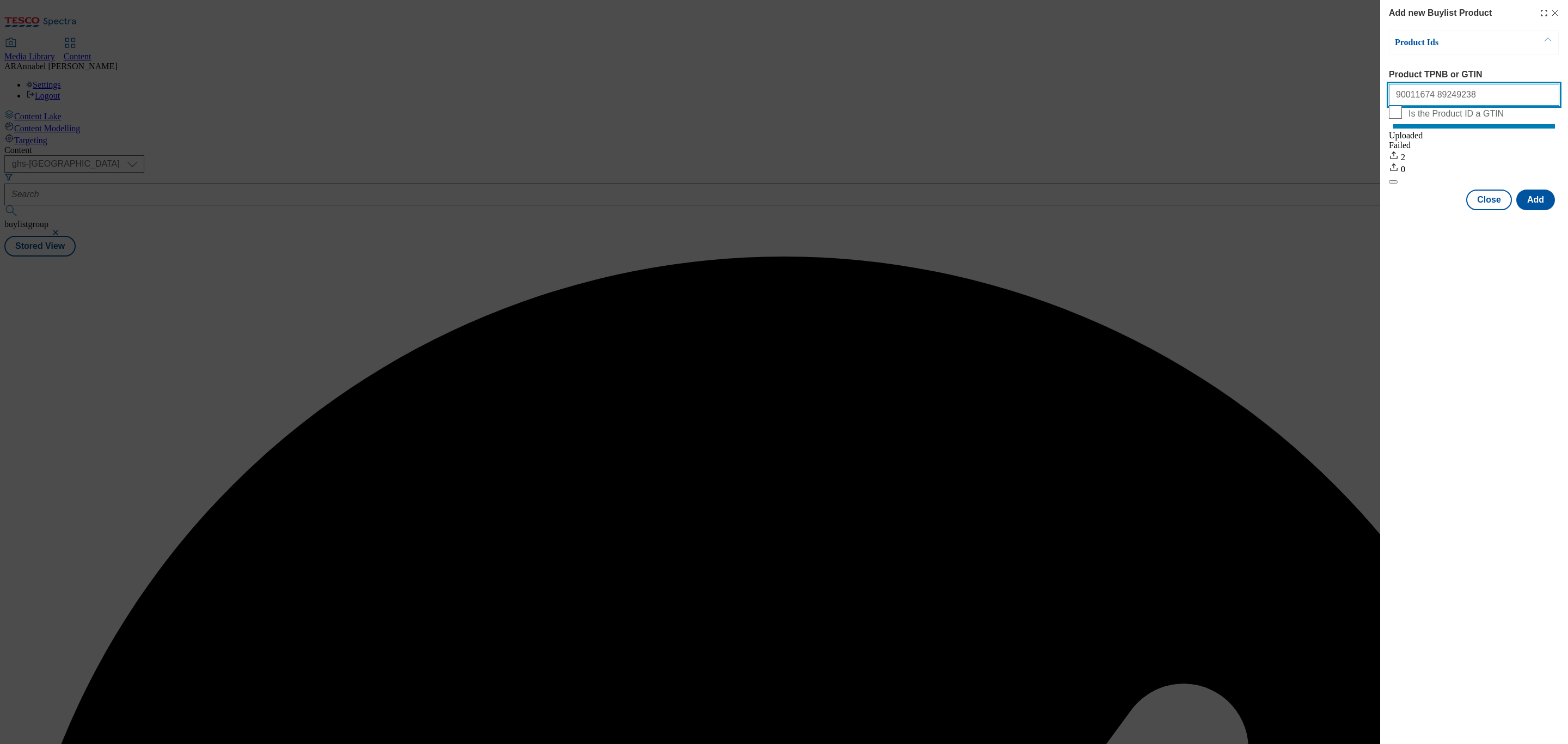
click at [1466, 99] on input "90011674 89249238" at bounding box center [1474, 95] width 171 height 22
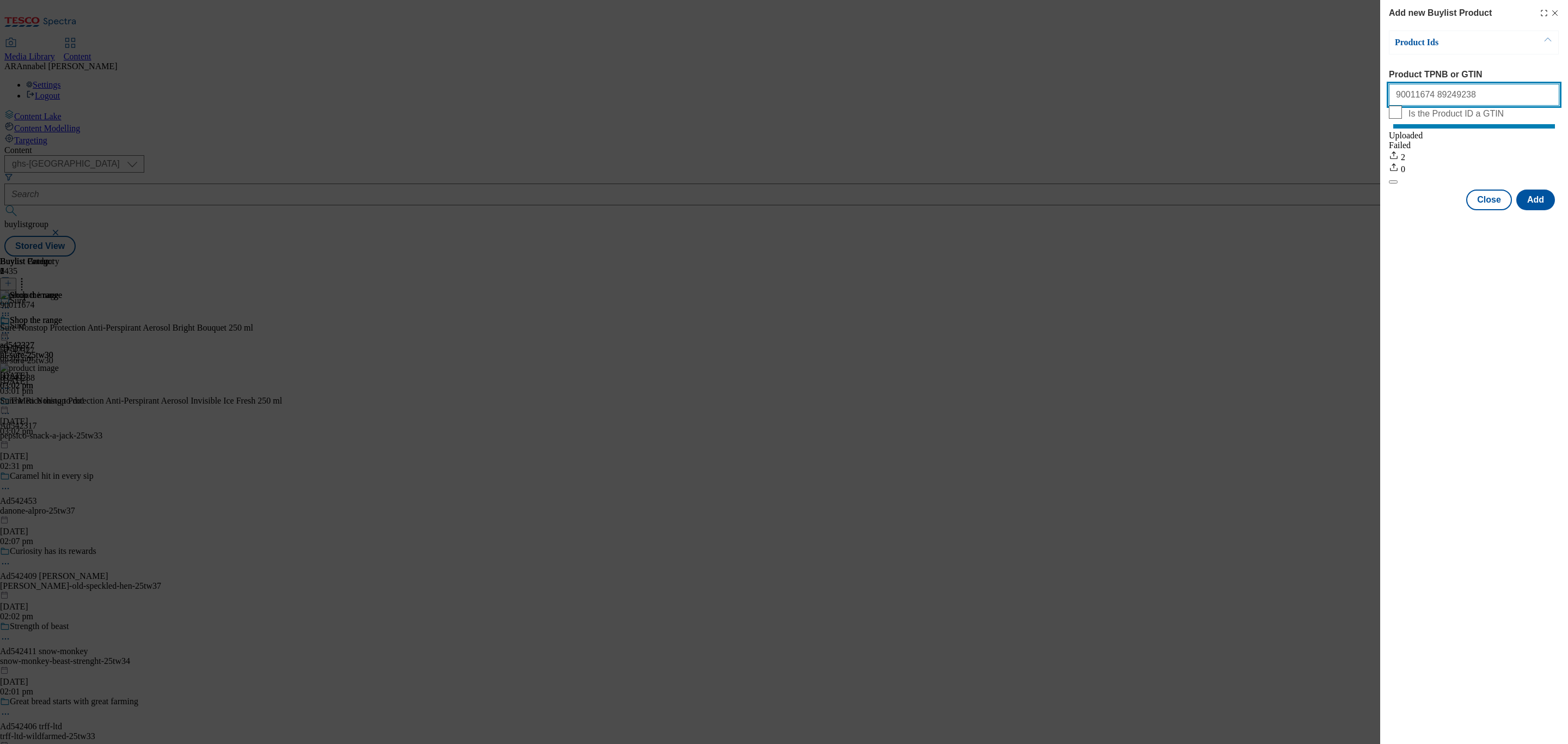
paste input "90009810 92605746"
type input "90011674 89249238 90009810 92605746"
click at [1539, 200] on button "Add" at bounding box center [1535, 199] width 39 height 20
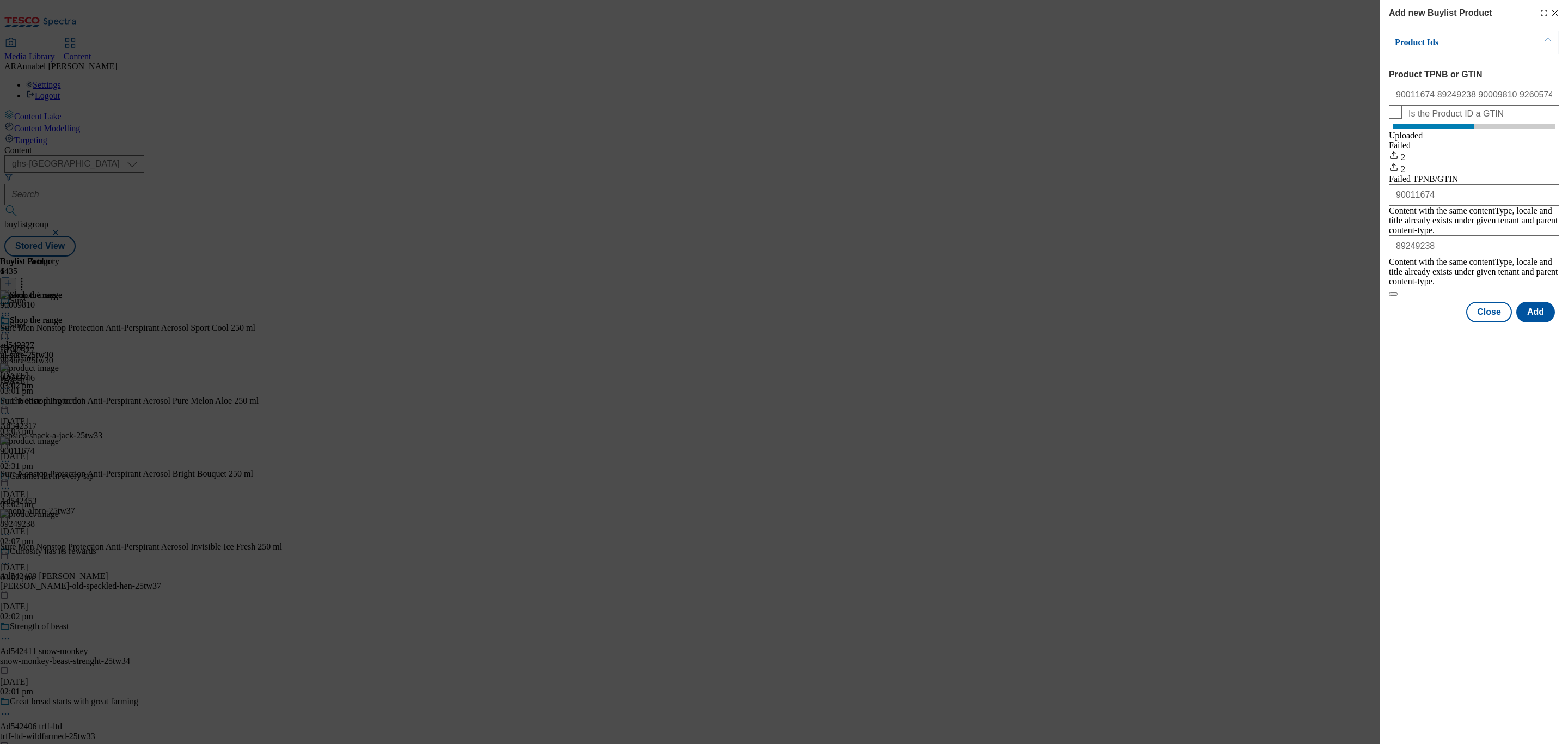
click at [1555, 15] on icon "Modal" at bounding box center [1554, 12] width 8 height 8
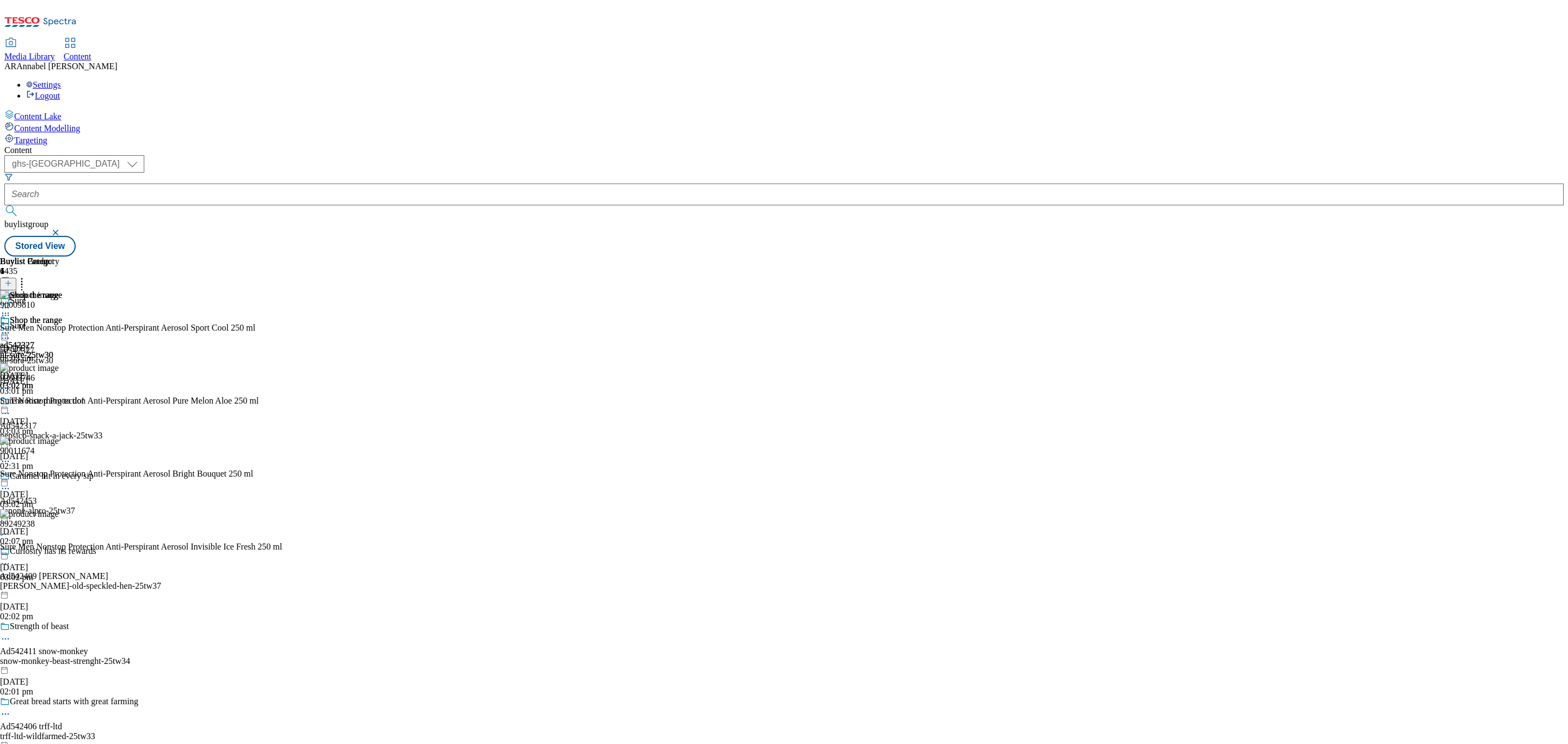
click at [27, 276] on icon at bounding box center [22, 281] width 11 height 11
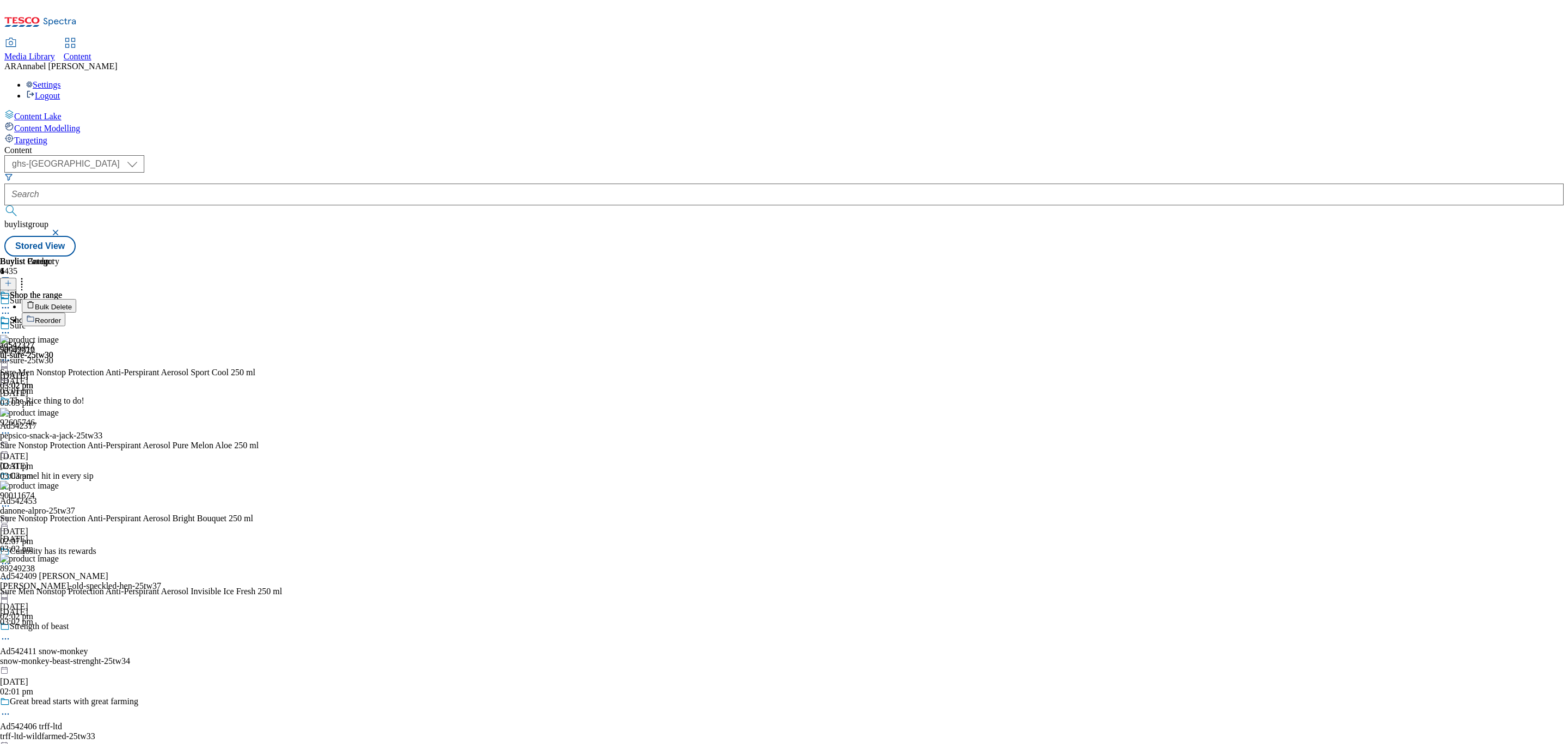
click at [61, 316] on span "Reorder" at bounding box center [48, 320] width 26 height 8
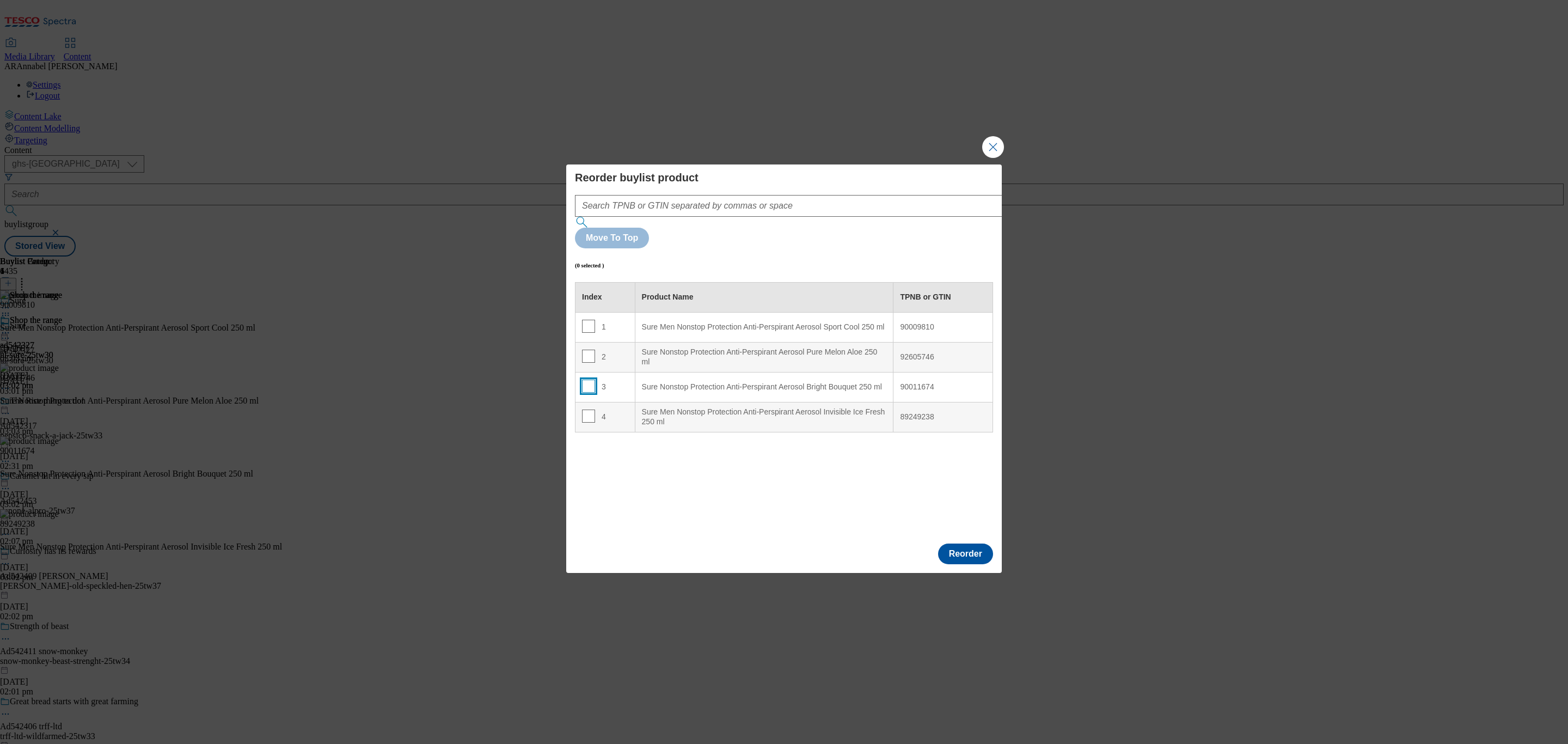
click at [587, 380] on input "Modal" at bounding box center [588, 386] width 13 height 13
checkbox input "true"
click at [591, 410] on input "Modal" at bounding box center [588, 416] width 13 height 13
checkbox input "true"
click at [691, 322] on div "Sure Men Nonstop Protection Anti-Perspirant Aerosol Sport Cool 250 ml" at bounding box center [764, 327] width 245 height 10
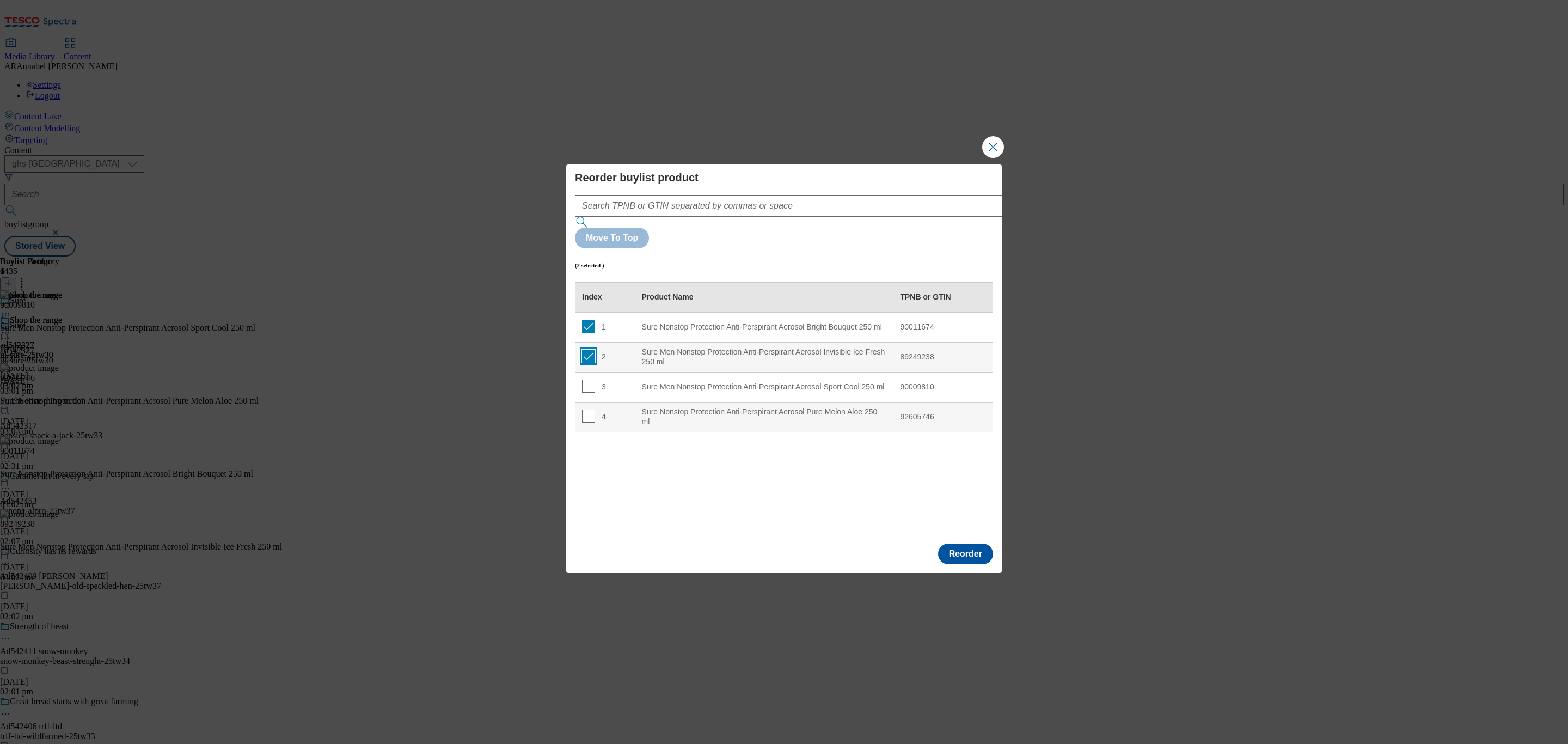
click at [587, 350] on input "Modal" at bounding box center [588, 356] width 13 height 13
checkbox input "false"
click at [590, 410] on input "Modal" at bounding box center [588, 416] width 13 height 13
checkbox input "true"
click at [626, 350] on div "2" at bounding box center [605, 357] width 46 height 16
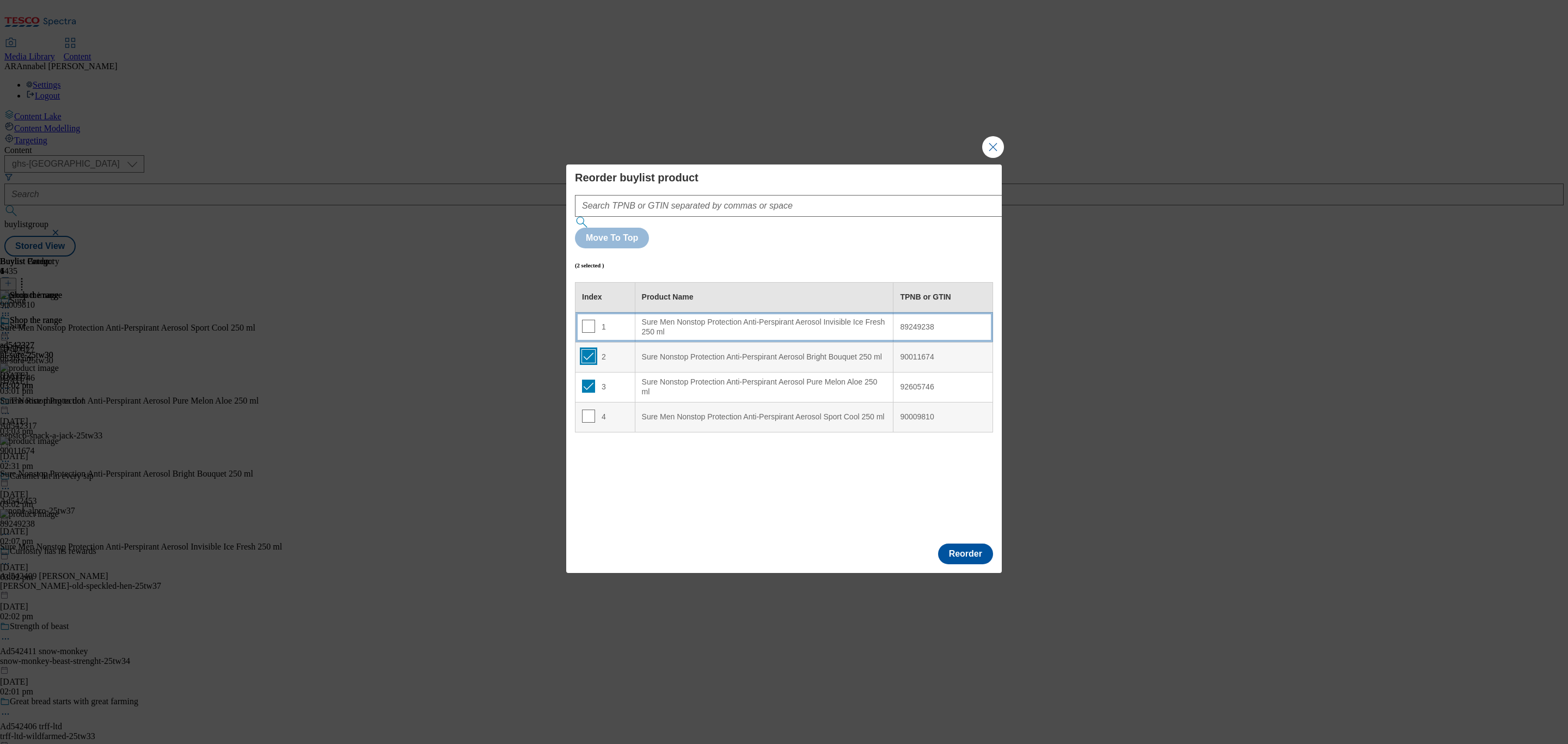
click at [588, 350] on input "Modal" at bounding box center [588, 356] width 13 height 13
checkbox input "false"
click at [588, 380] on input "Modal" at bounding box center [588, 386] width 13 height 13
checkbox input "false"
click at [588, 312] on td "1" at bounding box center [605, 328] width 60 height 30
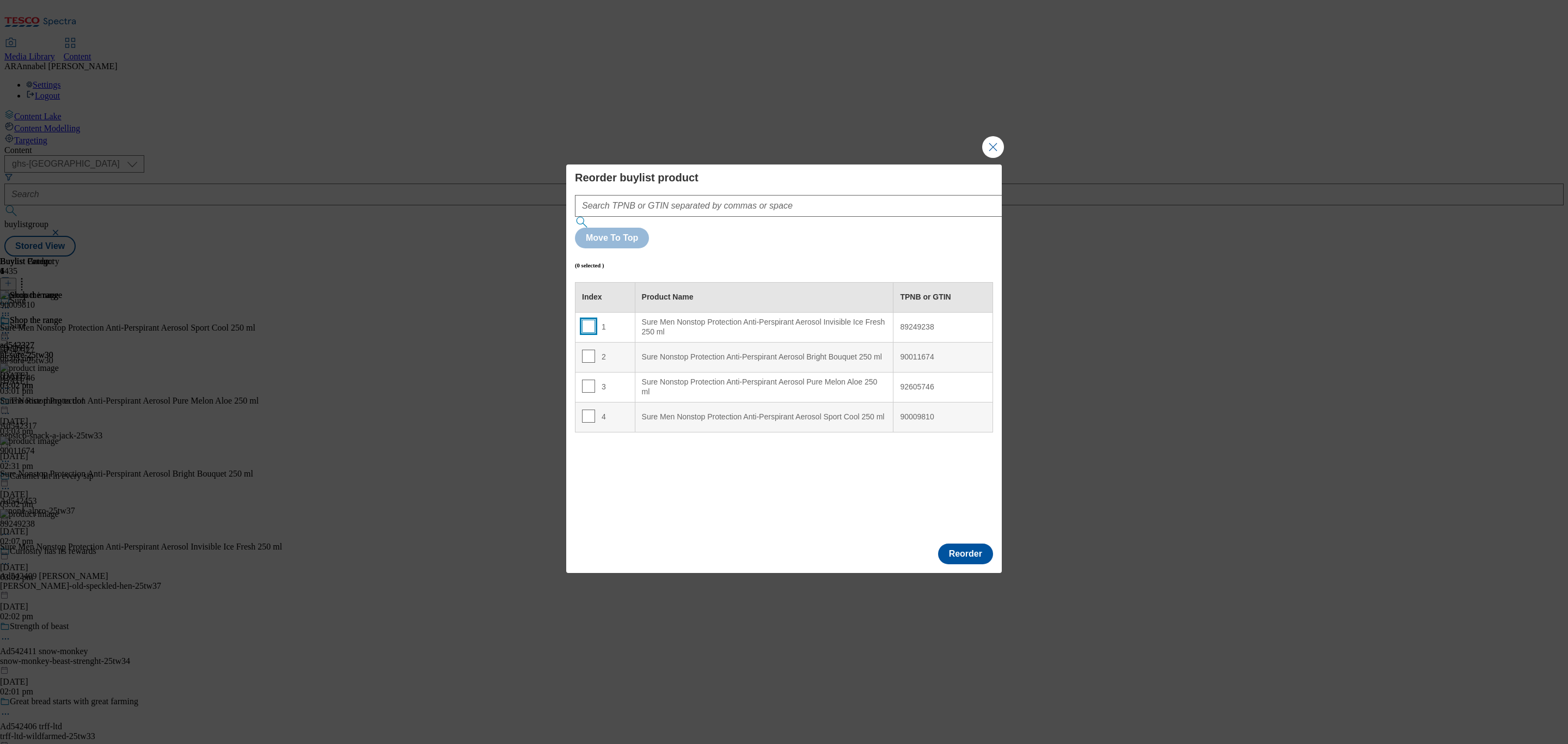
click at [587, 320] on input "Modal" at bounding box center [588, 326] width 13 height 13
checkbox input "true"
click at [627, 410] on div "4" at bounding box center [605, 417] width 46 height 16
click at [982, 544] on button "Reorder" at bounding box center [965, 554] width 55 height 20
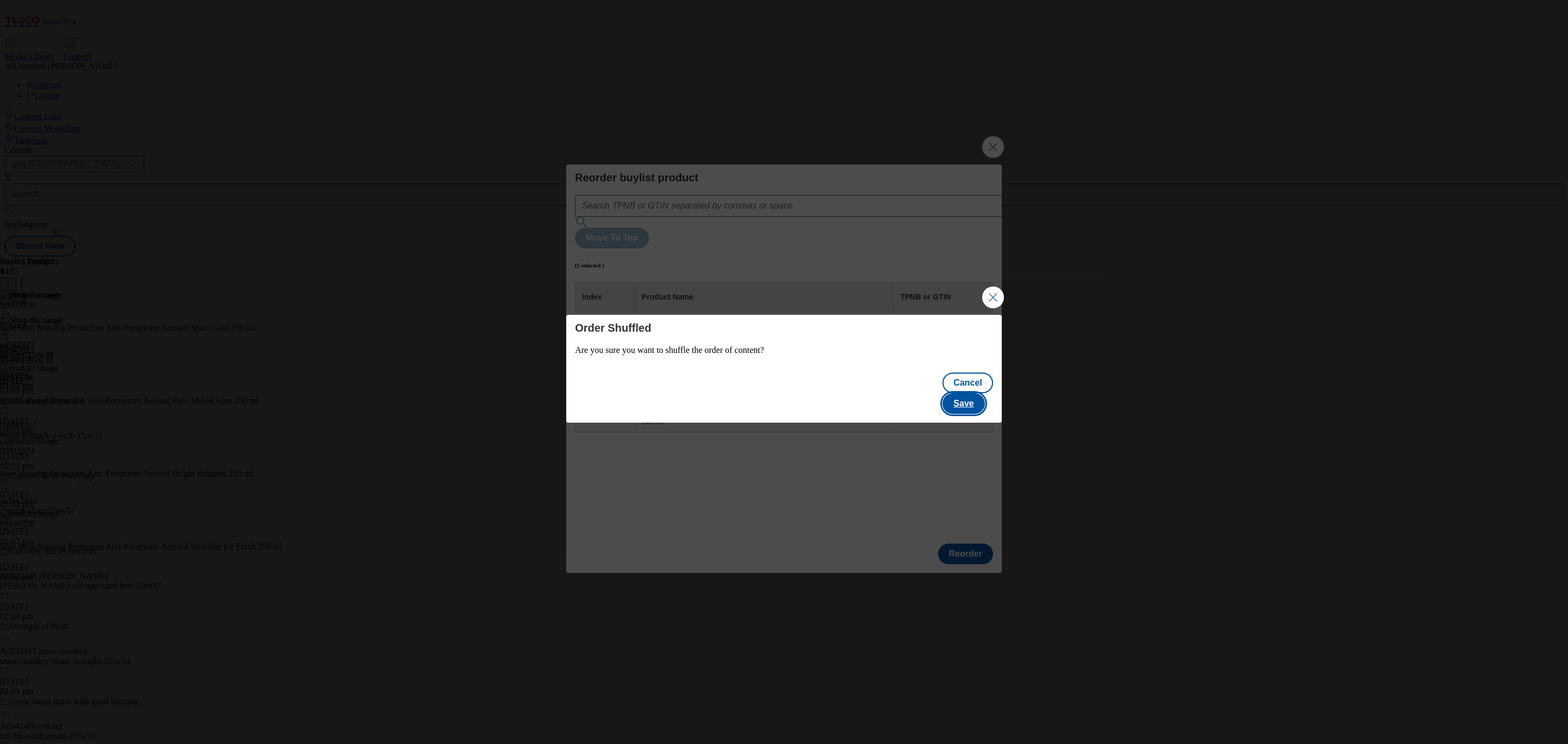
click at [962, 394] on button "Save" at bounding box center [963, 403] width 42 height 20
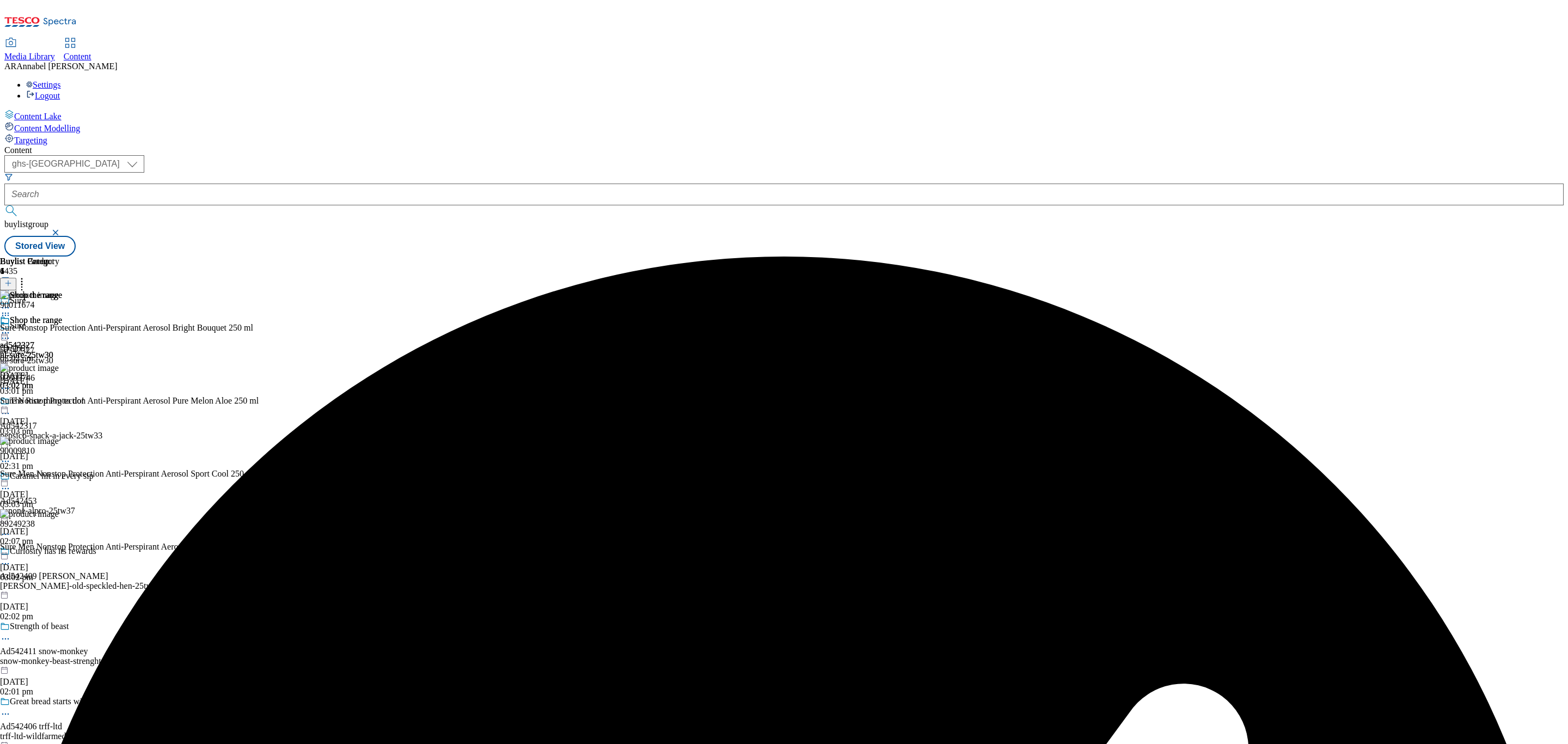
click at [11, 328] on icon at bounding box center [5, 333] width 11 height 11
click at [59, 402] on span "Preview" at bounding box center [47, 406] width 26 height 8
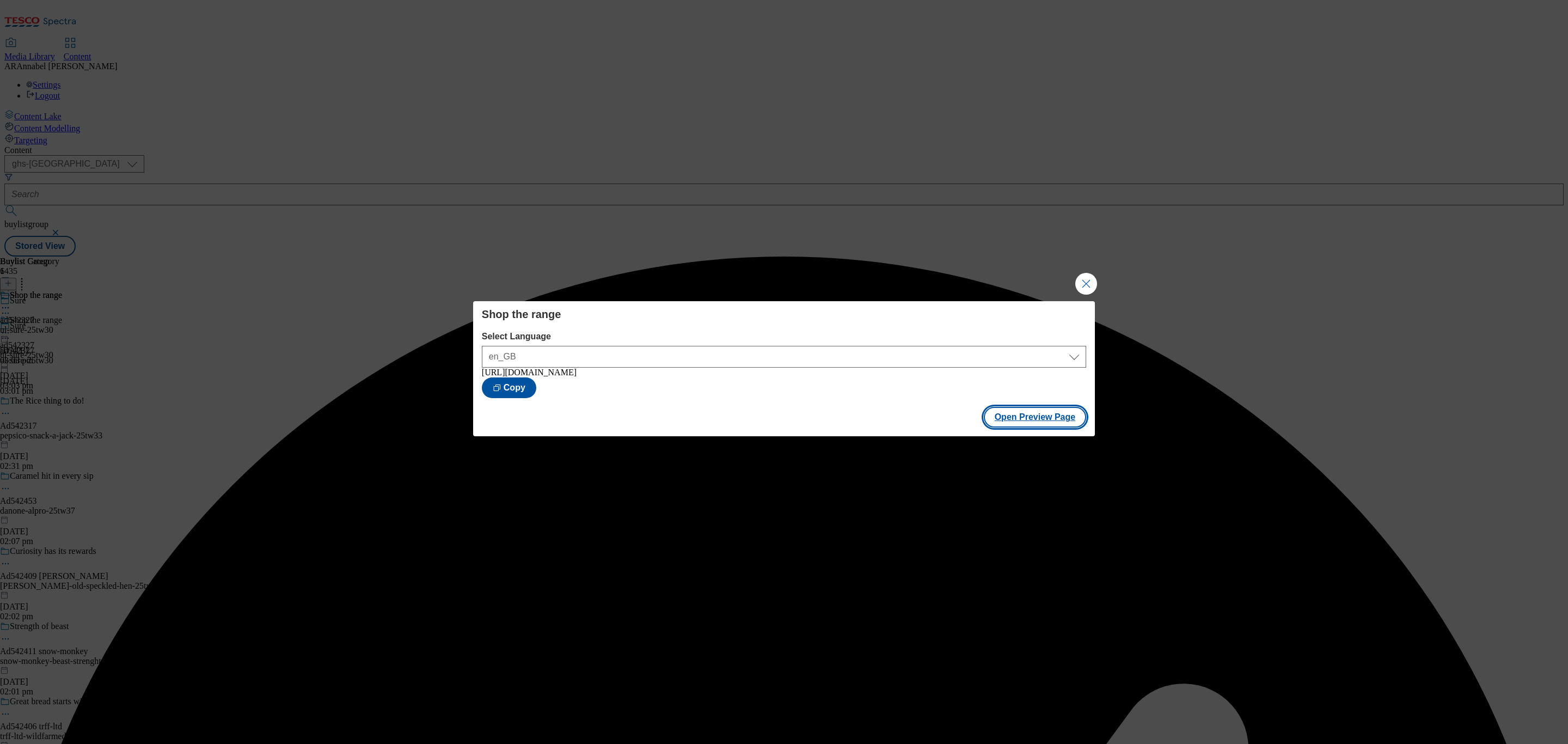
click at [1054, 417] on button "Open Preview Page" at bounding box center [1036, 417] width 103 height 20
click at [1081, 276] on button "Close Modal" at bounding box center [1086, 284] width 22 height 22
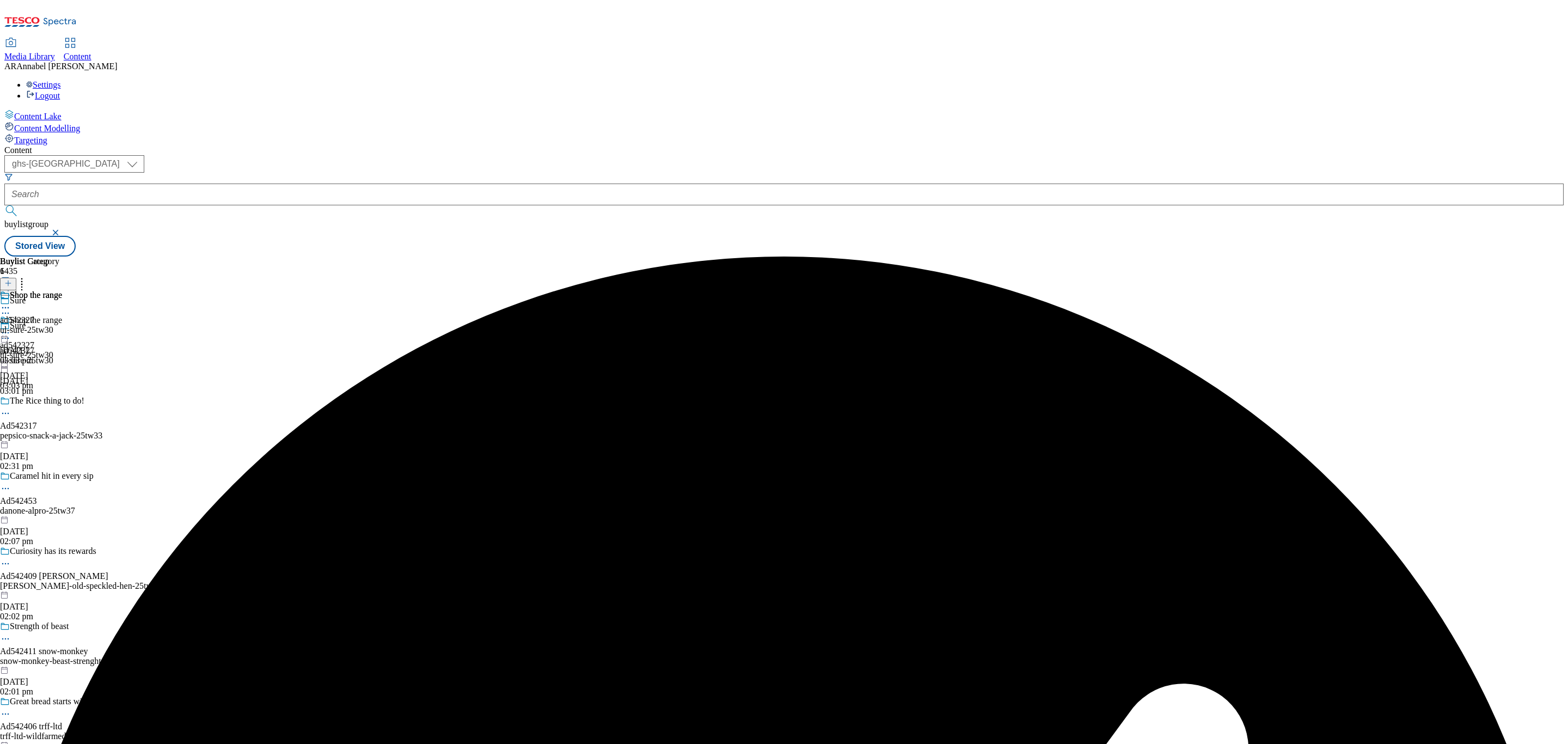
click at [11, 328] on icon at bounding box center [5, 333] width 11 height 11
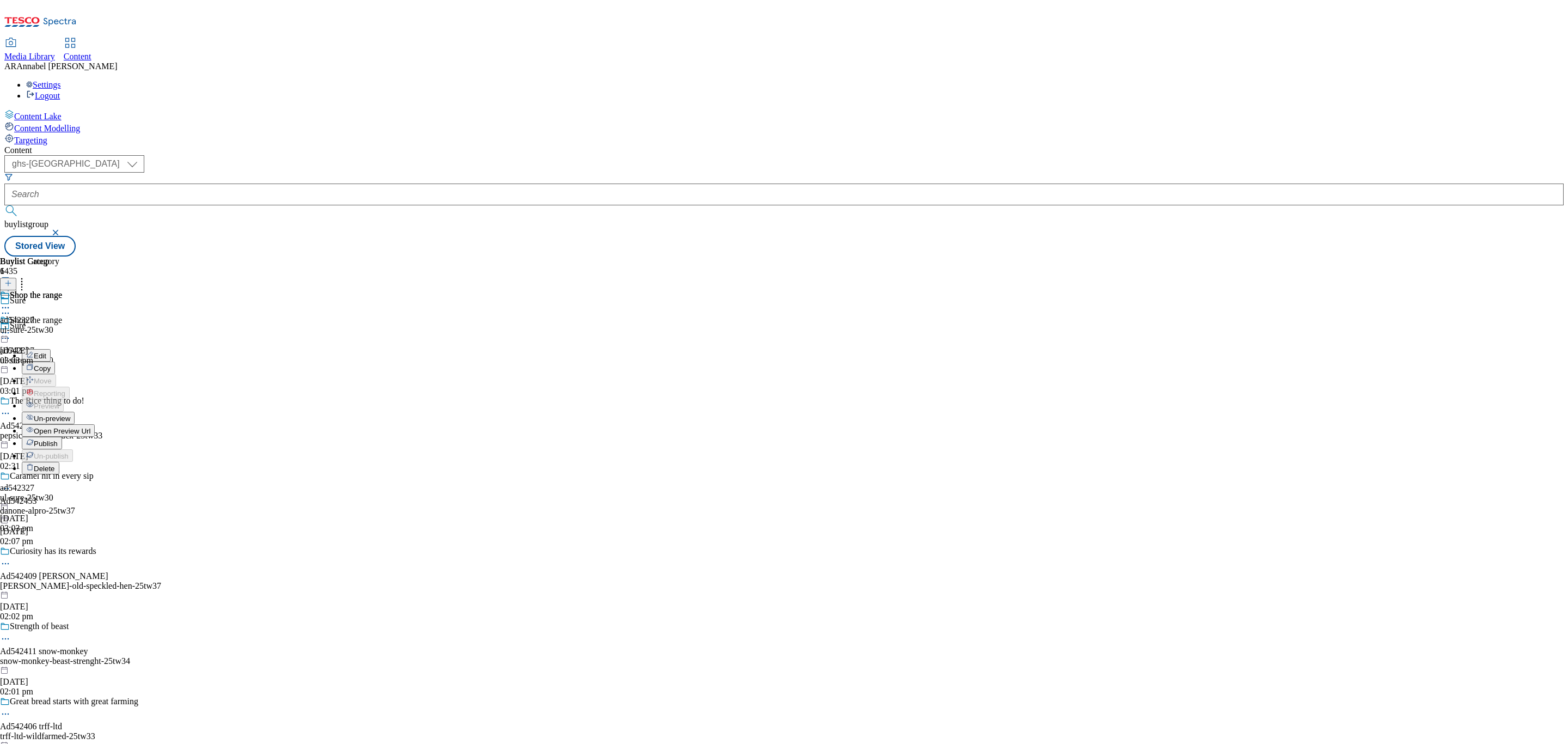
click at [58, 440] on span "Publish" at bounding box center [46, 444] width 24 height 8
